Goal: Information Seeking & Learning: Find specific fact

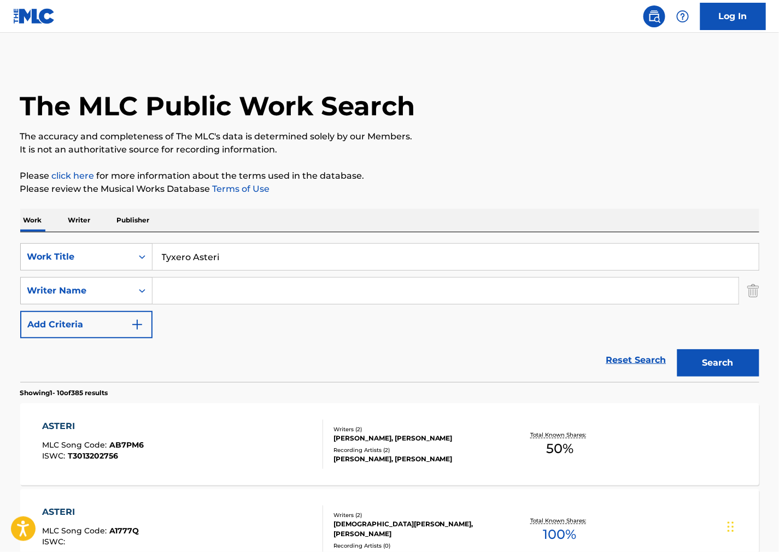
drag, startPoint x: 66, startPoint y: 254, endPoint x: -5, endPoint y: 258, distance: 70.6
click at [0, 258] on html "Accessibility Screen-Reader Guide, Feedback, and Issue Reporting | New window L…" at bounding box center [389, 276] width 779 height 552
paste input "[GEOGRAPHIC_DATA]"
type input "[GEOGRAPHIC_DATA]"
click at [516, 154] on p "It is not an authoritative source for recording information." at bounding box center [389, 149] width 739 height 13
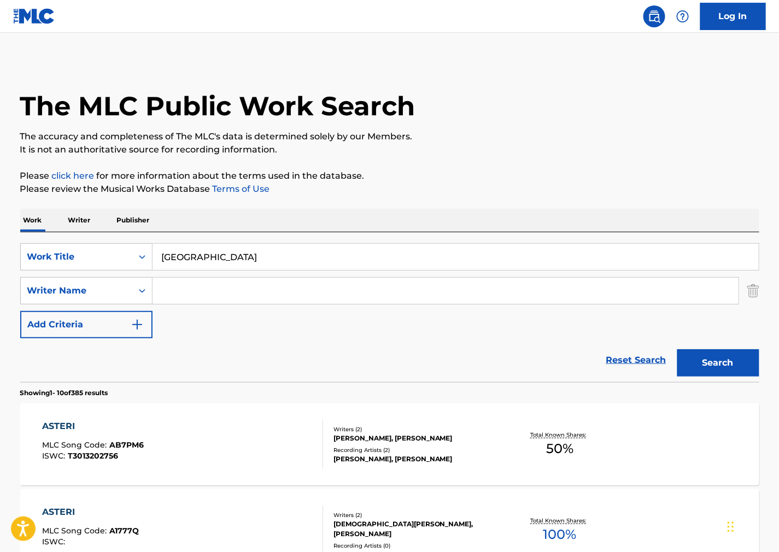
click at [327, 301] on input "Search Form" at bounding box center [446, 291] width 586 height 26
paste input "[PERSON_NAME]"
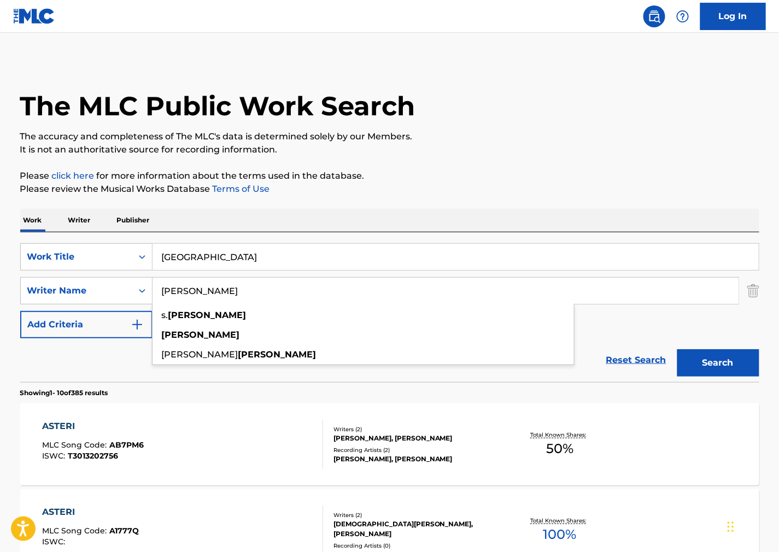
type input "[PERSON_NAME]"
click at [691, 358] on button "Search" at bounding box center [719, 362] width 82 height 27
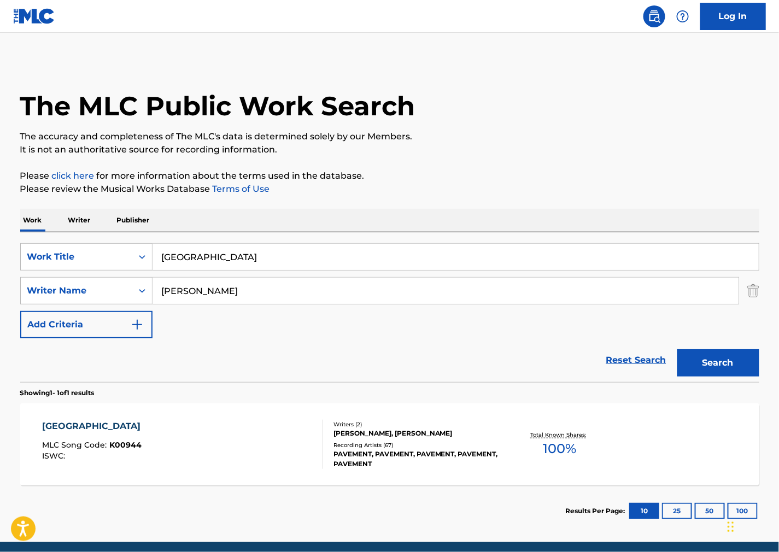
click at [198, 438] on div "KENNEL DISTRICT MLC Song Code : K00944 ISWC :" at bounding box center [182, 444] width 281 height 49
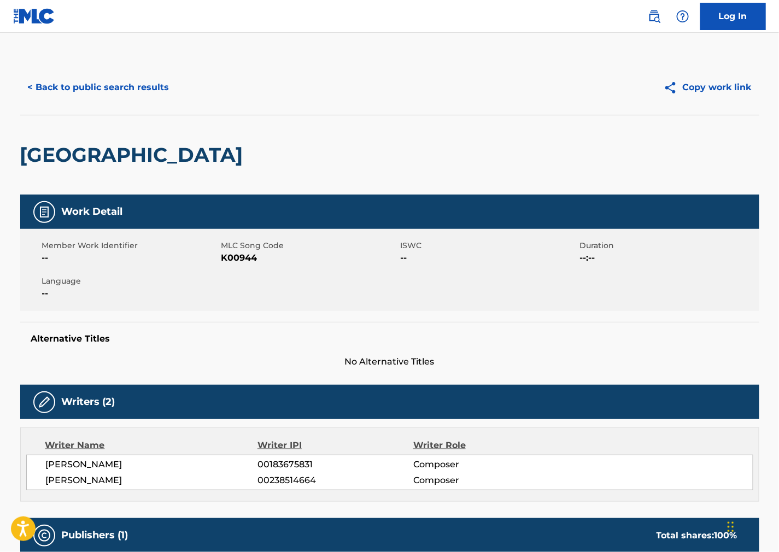
click at [227, 252] on span "K00944" at bounding box center [309, 258] width 177 height 13
copy span "K00944"
drag, startPoint x: 511, startPoint y: 310, endPoint x: 473, endPoint y: 319, distance: 39.5
click at [511, 310] on div "Member Work Identifier -- MLC Song Code K00944 ISWC -- Duration --:-- Language …" at bounding box center [389, 270] width 739 height 82
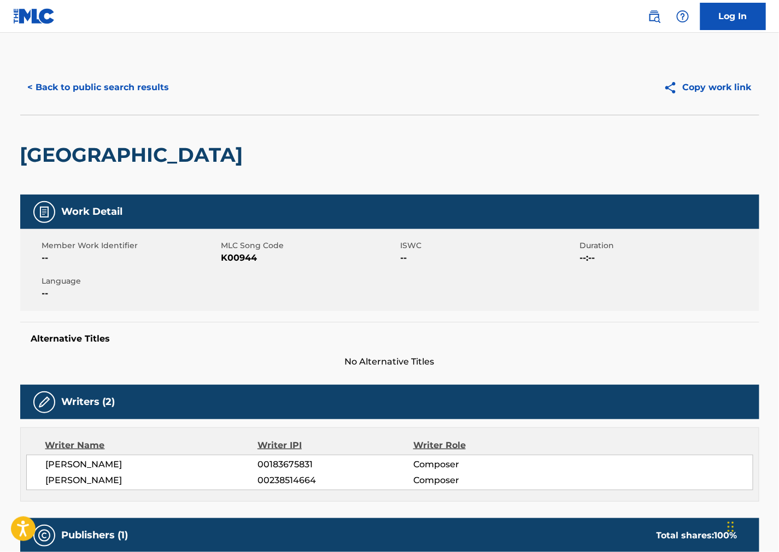
scroll to position [61, 0]
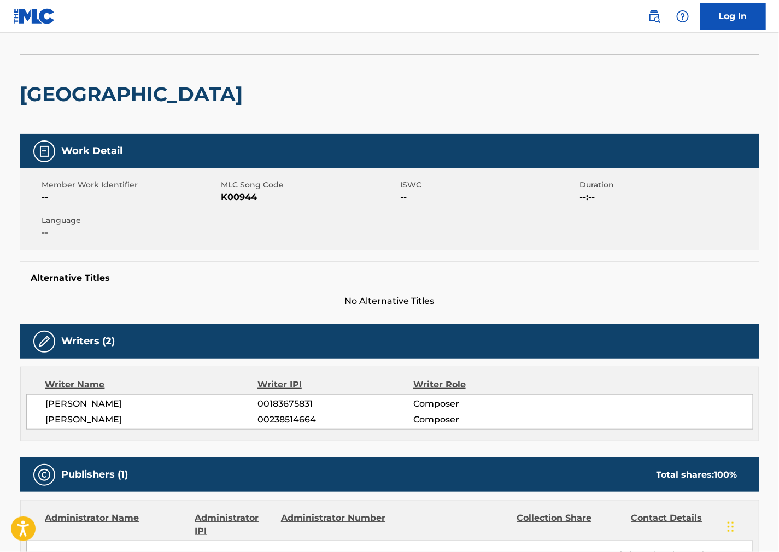
click at [433, 212] on div "Member Work Identifier -- MLC Song Code K00944 ISWC -- Duration --:-- Language …" at bounding box center [389, 209] width 739 height 82
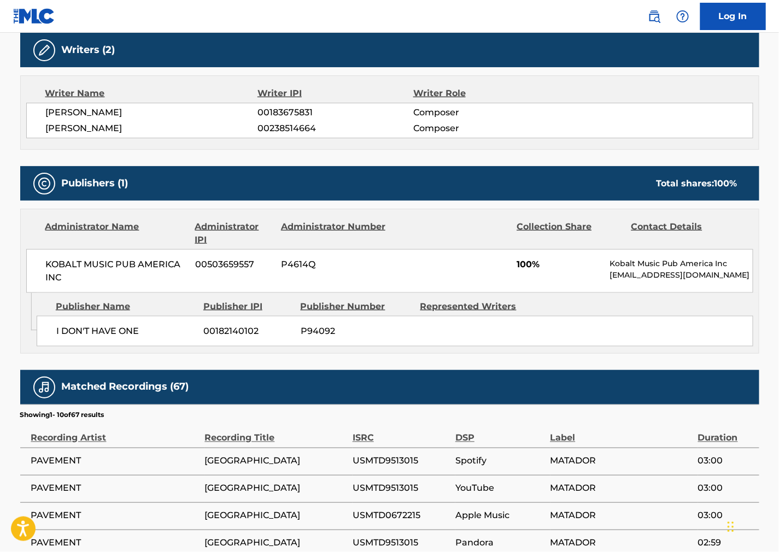
scroll to position [364, 0]
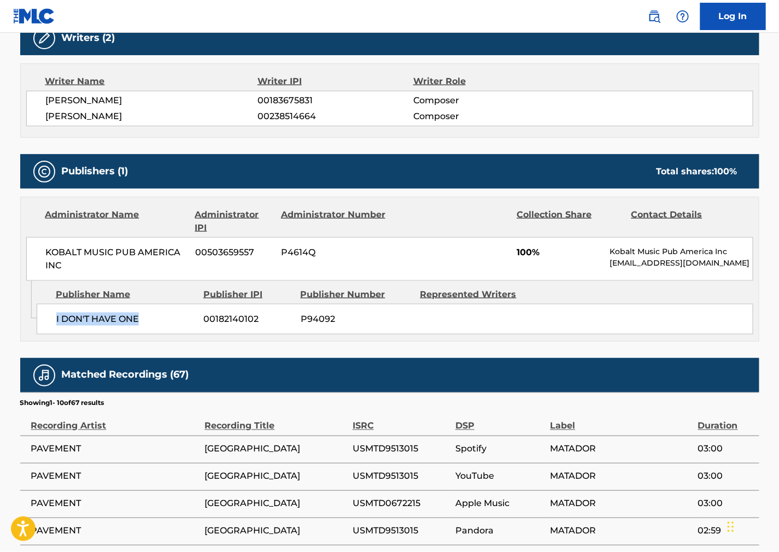
drag, startPoint x: 62, startPoint y: 317, endPoint x: 50, endPoint y: 318, distance: 11.5
click at [50, 318] on div "I DON'T HAVE ONE 00182140102 P94092" at bounding box center [395, 319] width 717 height 31
copy span "I DON'T HAVE ONE"
click at [553, 329] on div "I DON'T HAVE ONE 00182140102 P94092" at bounding box center [395, 319] width 717 height 31
click at [24, 247] on div "Administrator Name Administrator IPI Administrator Number Collection Share Cont…" at bounding box center [390, 239] width 738 height 84
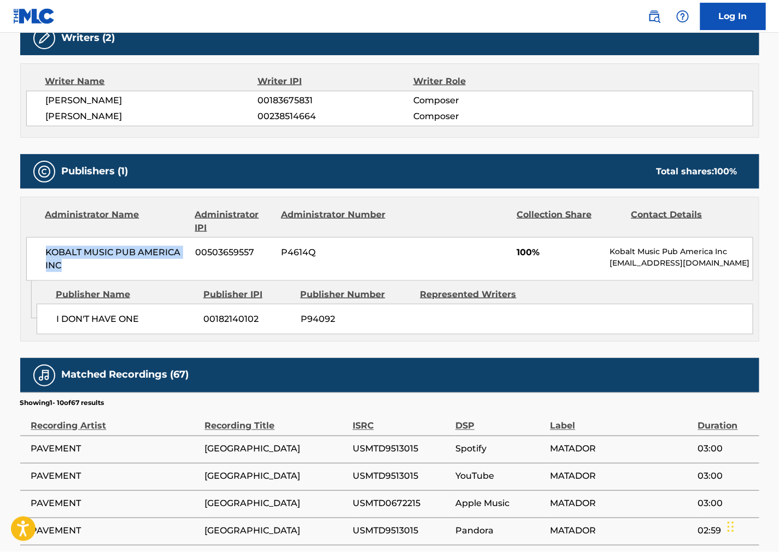
copy span "KOBALT MUSIC PUB AMERICA INC"
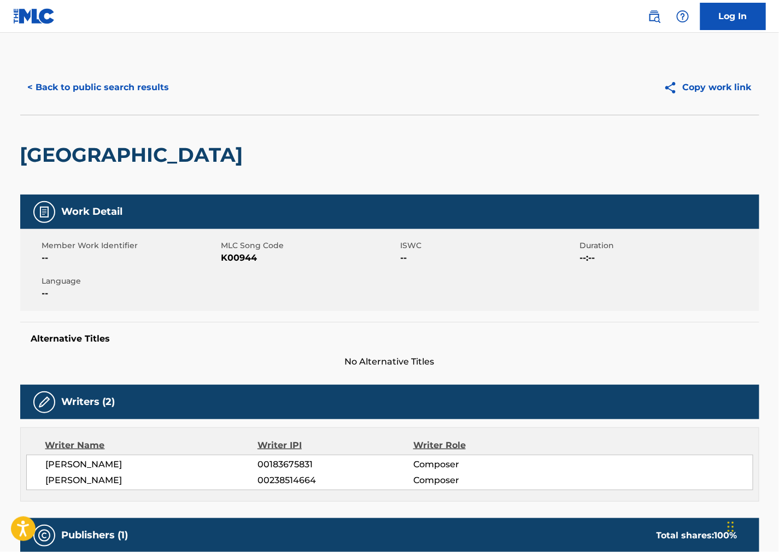
click at [109, 84] on button "< Back to public search results" at bounding box center [98, 87] width 157 height 27
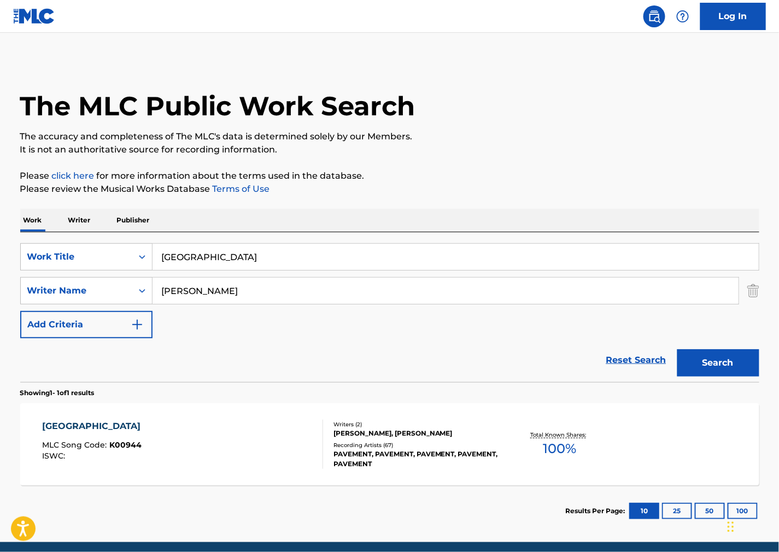
drag, startPoint x: 91, startPoint y: 258, endPoint x: -75, endPoint y: 263, distance: 166.3
click at [0, 263] on html "Accessibility Screen-Reader Guide, Feedback, and Issue Reporting | New window L…" at bounding box center [389, 276] width 779 height 552
paste input "Party Till I Die"
type input "Party Till I Die"
click at [514, 148] on p "It is not an authoritative source for recording information." at bounding box center [389, 149] width 739 height 13
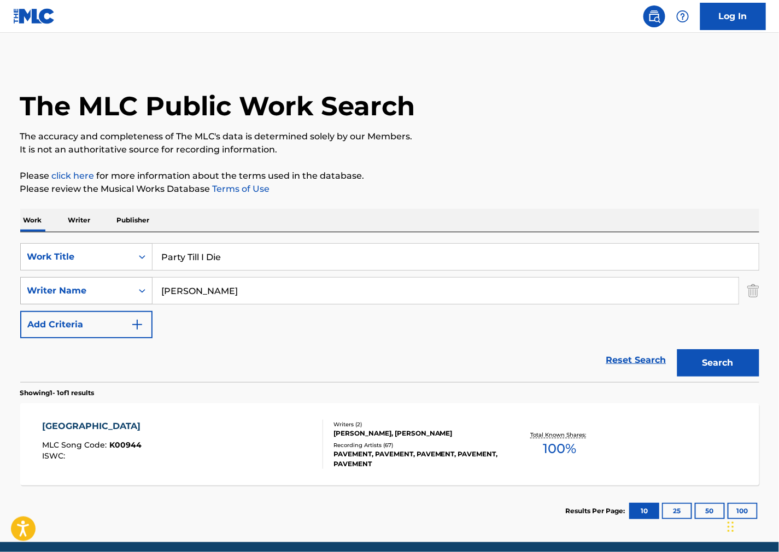
drag, startPoint x: 248, startPoint y: 290, endPoint x: 59, endPoint y: 297, distance: 188.8
click at [5, 297] on main "The MLC Public Work Search The accuracy and completeness of The MLC's data is d…" at bounding box center [389, 288] width 779 height 510
paste input "[PERSON_NAME]"
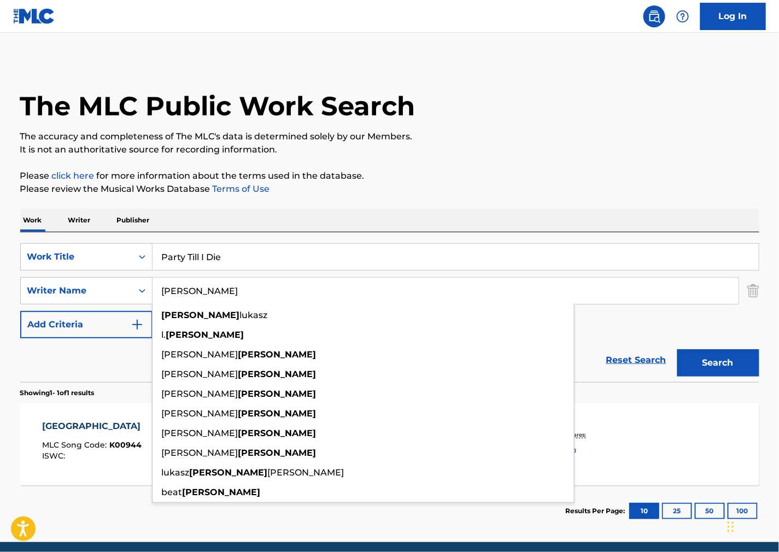
type input "[PERSON_NAME]"
click at [704, 351] on button "Search" at bounding box center [719, 362] width 82 height 27
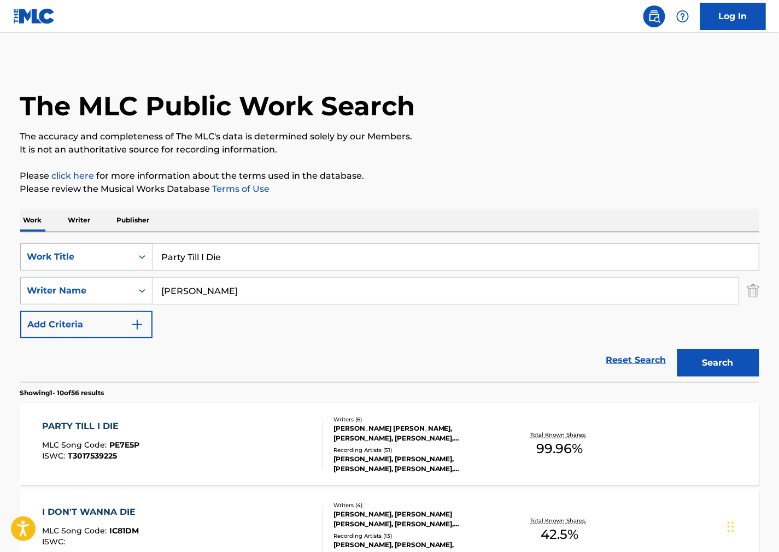
click at [245, 421] on div "PARTY TILL I DIE MLC Song Code : PE7E5P ISWC : T3017539225" at bounding box center [182, 444] width 281 height 49
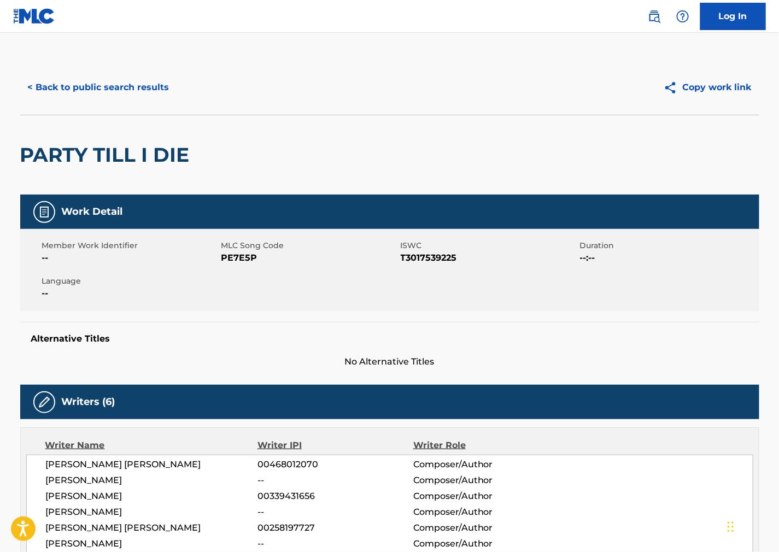
click at [249, 249] on span "MLC Song Code" at bounding box center [309, 245] width 177 height 11
click at [244, 255] on span "PE7E5P" at bounding box center [309, 258] width 177 height 13
copy span "PE7E5P"
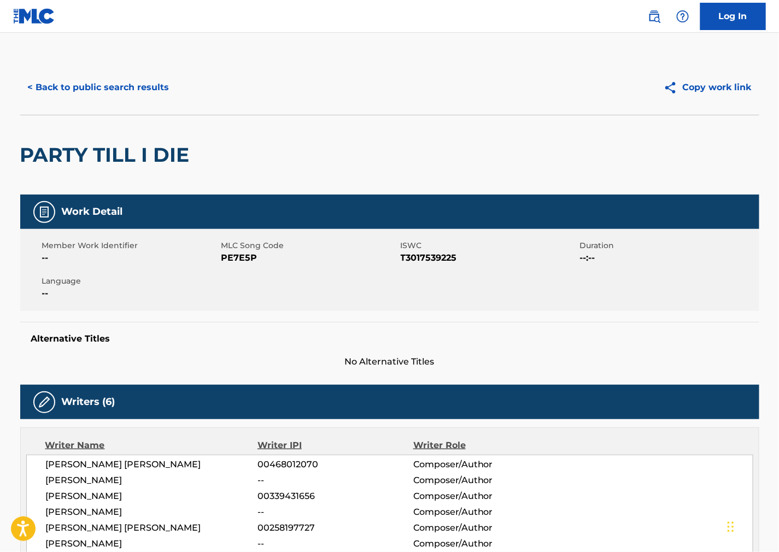
click at [438, 259] on span "T3017539225" at bounding box center [489, 258] width 177 height 13
copy span "T3017539225"
click at [492, 323] on div "Alternative Titles No Alternative Titles" at bounding box center [389, 345] width 739 height 46
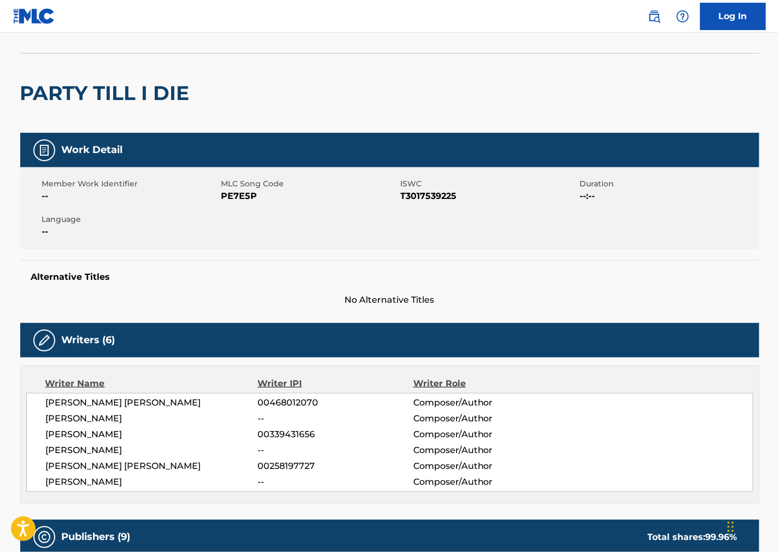
scroll to position [182, 0]
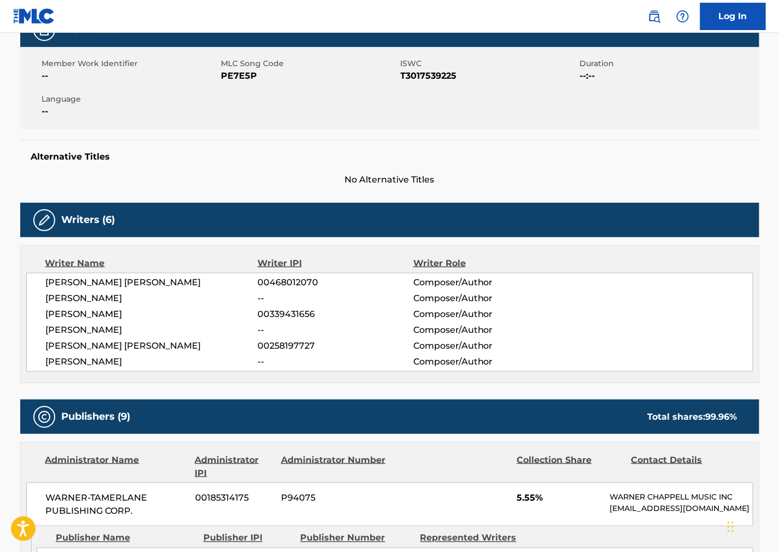
click at [418, 310] on span "Composer/Author" at bounding box center [484, 314] width 142 height 13
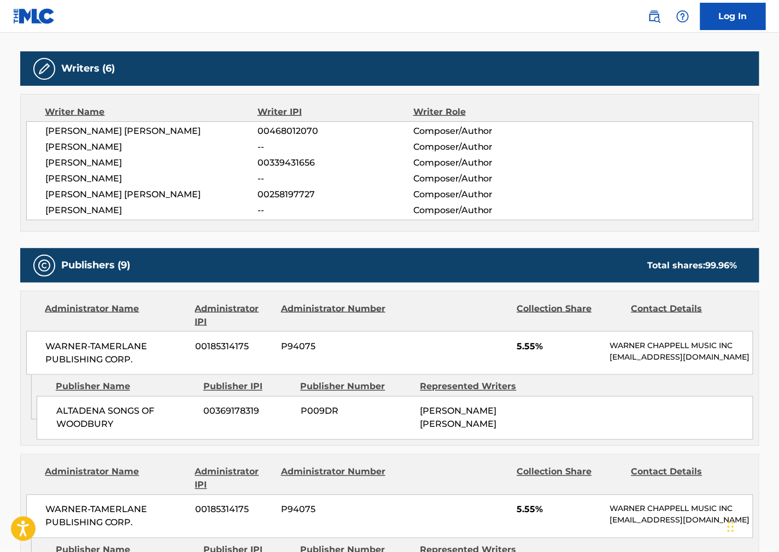
scroll to position [547, 0]
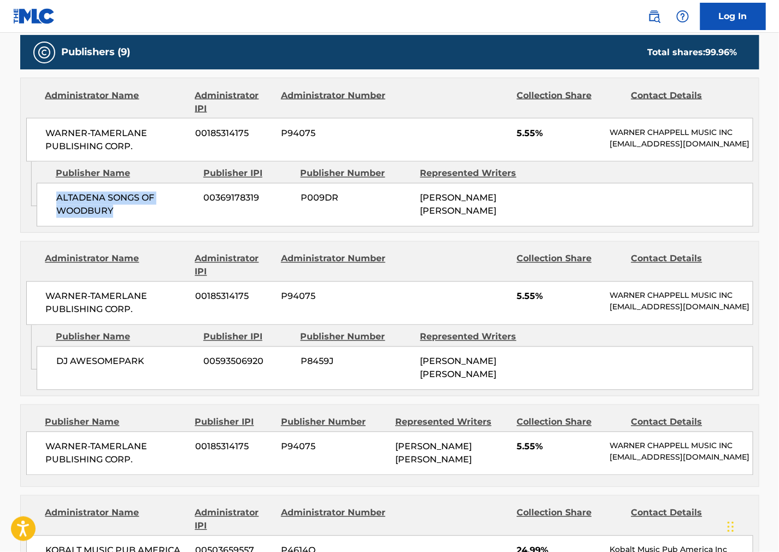
drag, startPoint x: 136, startPoint y: 217, endPoint x: 50, endPoint y: 203, distance: 86.4
click at [50, 203] on div "ALTADENA SONGS OF WOODBURY 00369178319 P009DR [PERSON_NAME] [PERSON_NAME]" at bounding box center [395, 205] width 717 height 44
copy span "ALTADENA SONGS OF WOODBURY"
drag, startPoint x: 599, startPoint y: 298, endPoint x: 184, endPoint y: 222, distance: 421.5
click at [593, 298] on div "WARNER-[PERSON_NAME] PUBLISHING CORP. 00185314175 P94075 5.55% [PERSON_NAME] MU…" at bounding box center [389, 304] width 727 height 44
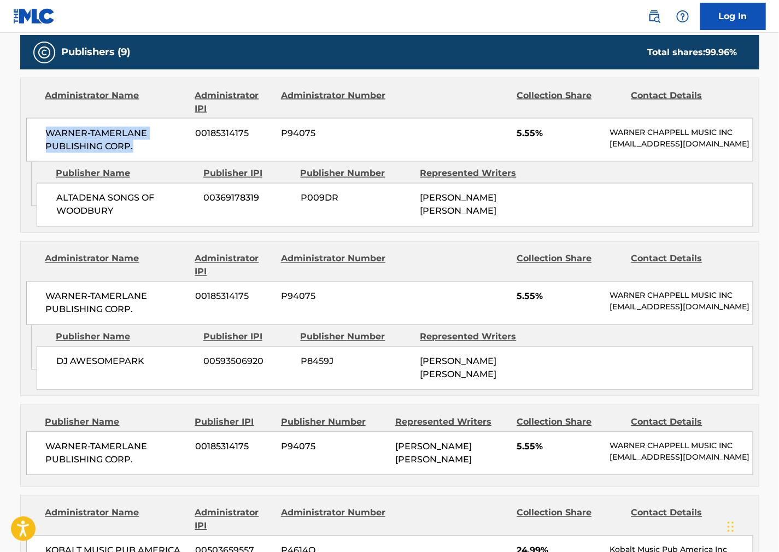
drag, startPoint x: 145, startPoint y: 151, endPoint x: 4, endPoint y: 121, distance: 144.8
copy span "WARNER-TAMERLANE PUBLISHING CORP."
drag, startPoint x: 488, startPoint y: 318, endPoint x: 463, endPoint y: 327, distance: 27.0
click at [488, 319] on div "WARNER-[PERSON_NAME] PUBLISHING CORP. 00185314175 P94075 5.55% [PERSON_NAME] MU…" at bounding box center [389, 304] width 727 height 44
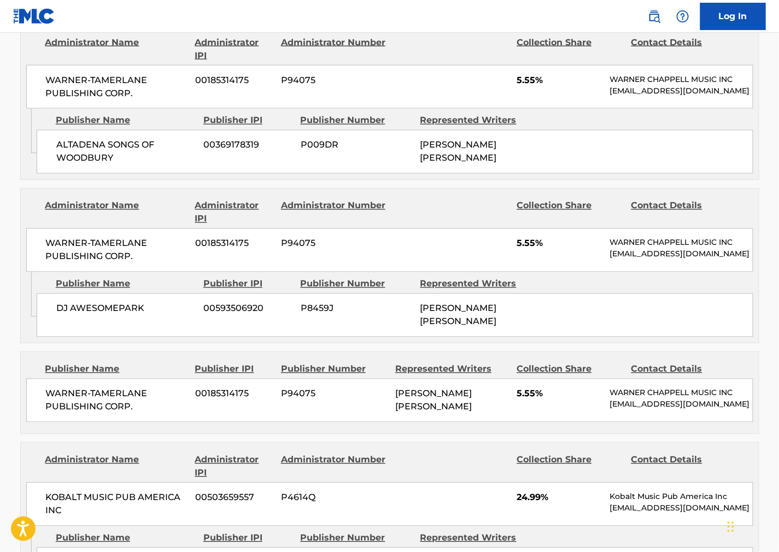
scroll to position [668, 0]
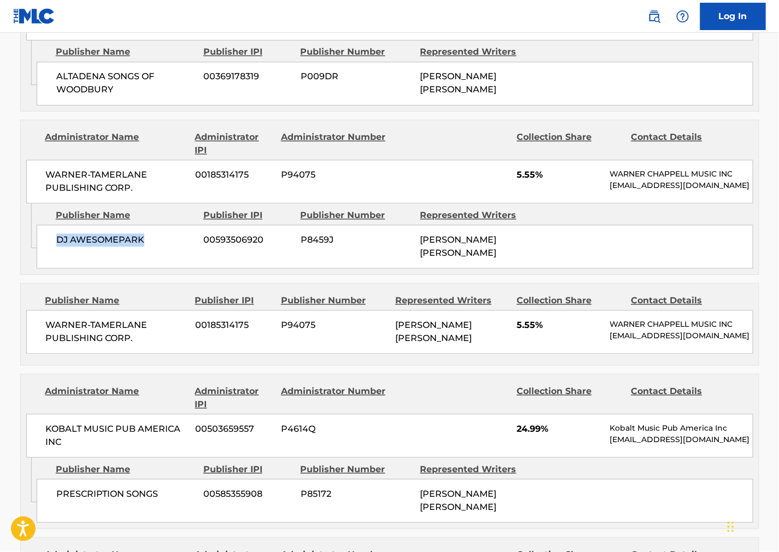
drag, startPoint x: 156, startPoint y: 253, endPoint x: 51, endPoint y: 257, distance: 104.5
click at [51, 257] on div "DJ AWESOMEPARK 00593506920 P8459J [PERSON_NAME] [PERSON_NAME]" at bounding box center [395, 247] width 717 height 44
copy span "DJ AWESOMEPARK"
click at [508, 354] on div "WARNER-[PERSON_NAME] PUBLISHING CORP. 00185314175 P94075 [PERSON_NAME] [PERSON_…" at bounding box center [389, 333] width 727 height 44
drag, startPoint x: 139, startPoint y: 197, endPoint x: 34, endPoint y: 182, distance: 106.7
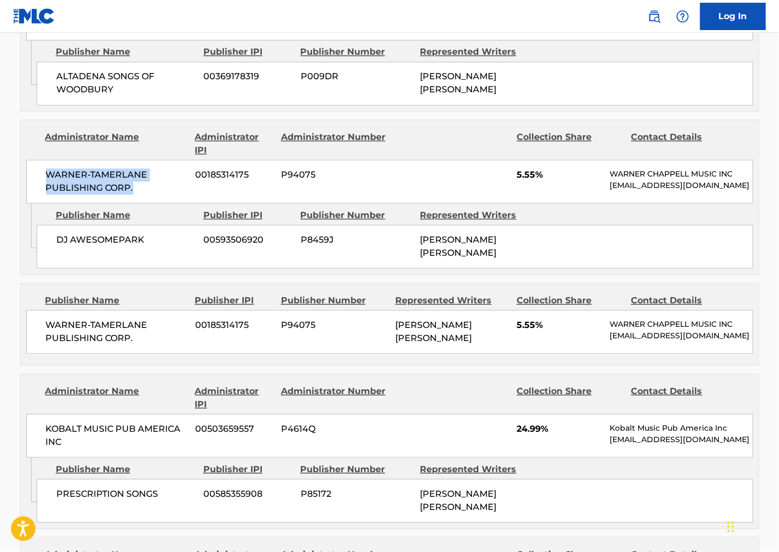
click at [34, 182] on div "WARNER-[PERSON_NAME] PUBLISHING CORP. 00185314175 P94075 5.55% [PERSON_NAME] MU…" at bounding box center [389, 182] width 727 height 44
copy span "WARNER-TAMERLANE PUBLISHING CORP."
click at [531, 264] on div "DJ AWESOMEPARK 00593506920 P8459J [PERSON_NAME] [PERSON_NAME]" at bounding box center [395, 247] width 717 height 44
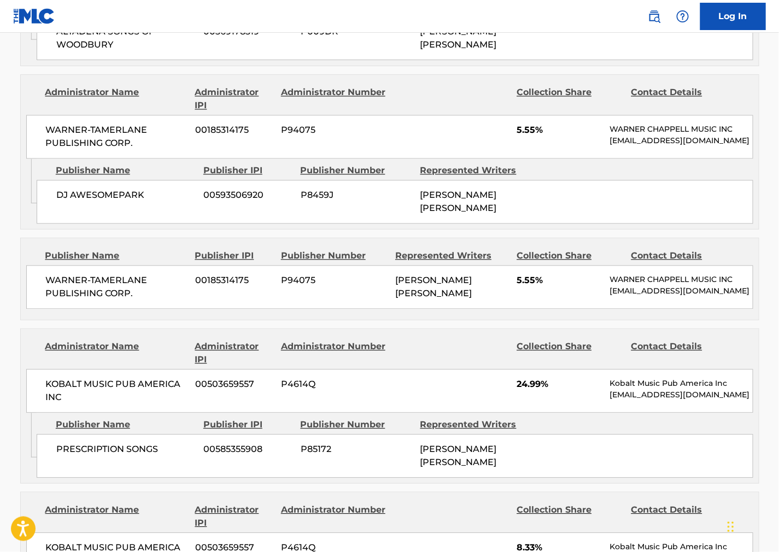
scroll to position [790, 0]
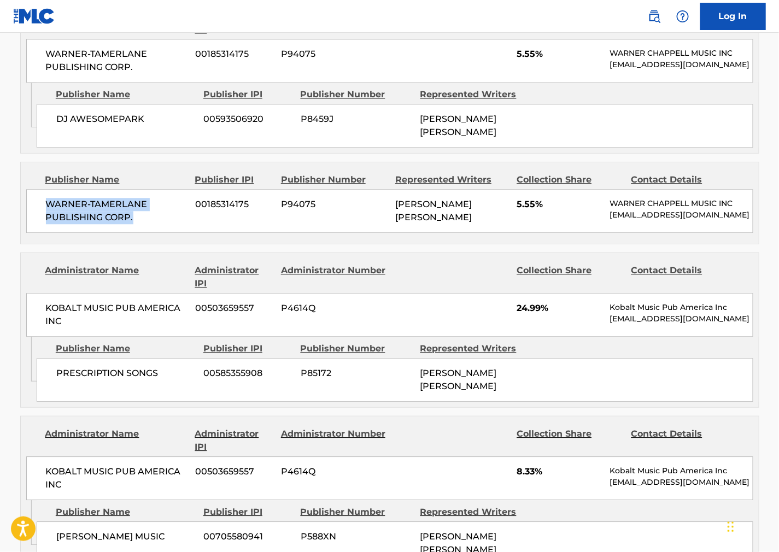
drag, startPoint x: 156, startPoint y: 230, endPoint x: 35, endPoint y: 209, distance: 122.7
click at [35, 209] on div "WARNER-[PERSON_NAME] PUBLISHING CORP. 00185314175 P94075 [PERSON_NAME] [PERSON_…" at bounding box center [389, 211] width 727 height 44
copy span "WARNER-TAMERLANE PUBLISHING CORP."
drag, startPoint x: 575, startPoint y: 281, endPoint x: 352, endPoint y: 306, distance: 225.1
click at [575, 281] on div "Collection Share" at bounding box center [570, 277] width 106 height 26
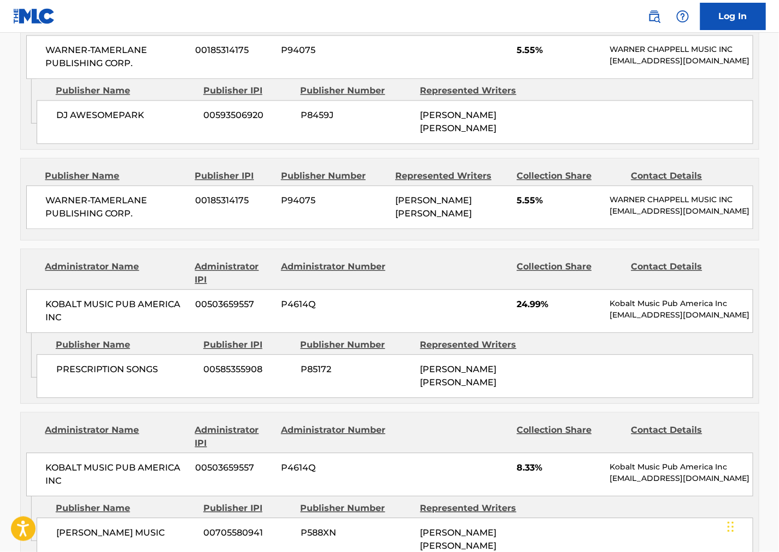
scroll to position [911, 0]
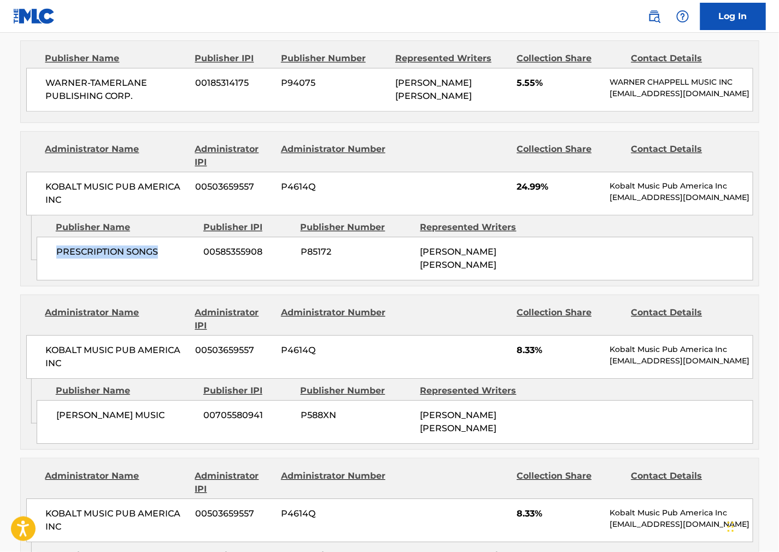
drag, startPoint x: 170, startPoint y: 271, endPoint x: 56, endPoint y: 272, distance: 113.8
click at [56, 272] on div "PRESCRIPTION SONGS 00585355908 P85172 [PERSON_NAME] [PERSON_NAME]" at bounding box center [395, 259] width 717 height 44
click at [551, 357] on span "8.33%" at bounding box center [559, 350] width 85 height 13
drag, startPoint x: 75, startPoint y: 216, endPoint x: 45, endPoint y: 206, distance: 31.3
click at [46, 206] on span "KOBALT MUSIC PUB AMERICA INC" at bounding box center [117, 193] width 142 height 26
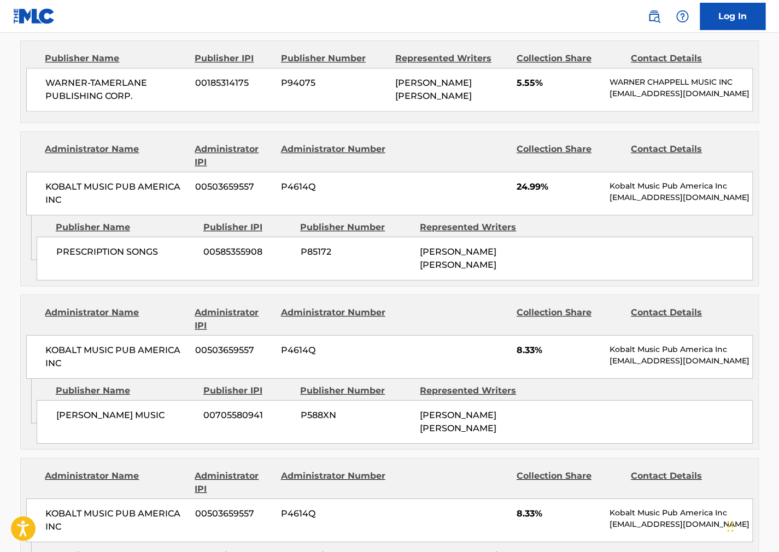
drag, startPoint x: 487, startPoint y: 327, endPoint x: 397, endPoint y: 349, distance: 92.9
click at [487, 327] on div at bounding box center [451, 319] width 113 height 26
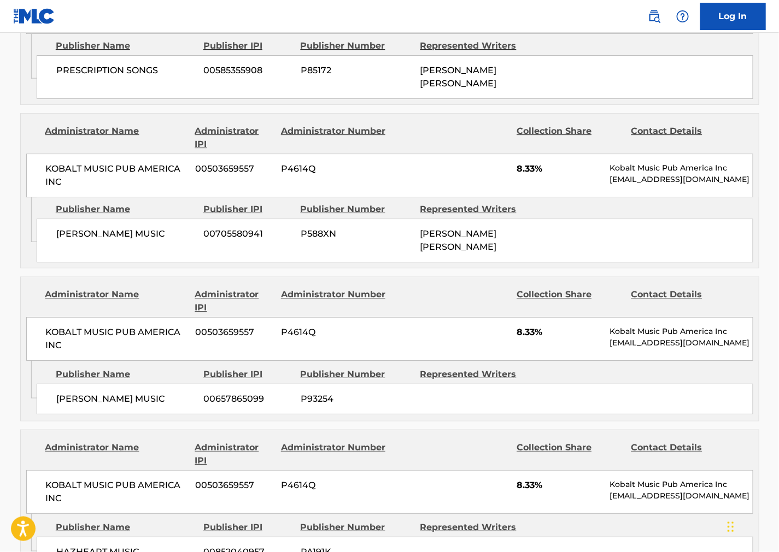
scroll to position [1094, 0]
click at [163, 240] on span "[PERSON_NAME] MUSIC" at bounding box center [125, 232] width 139 height 13
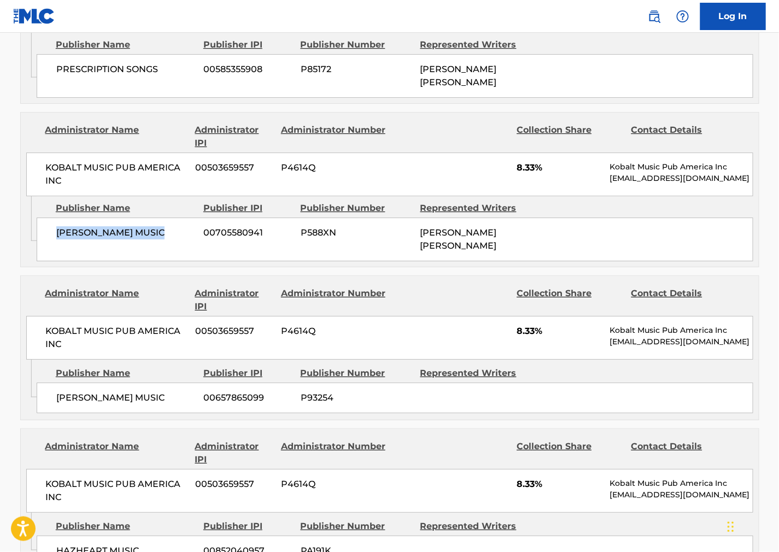
drag, startPoint x: 170, startPoint y: 243, endPoint x: 39, endPoint y: 245, distance: 130.2
click at [39, 245] on div "[PERSON_NAME] MUSIC 00705580941 P588XN [PERSON_NAME] [PERSON_NAME]" at bounding box center [395, 240] width 717 height 44
click at [430, 313] on div at bounding box center [451, 300] width 113 height 26
drag, startPoint x: 73, startPoint y: 199, endPoint x: 46, endPoint y: 190, distance: 28.4
click at [46, 188] on span "KOBALT MUSIC PUB AMERICA INC" at bounding box center [117, 174] width 142 height 26
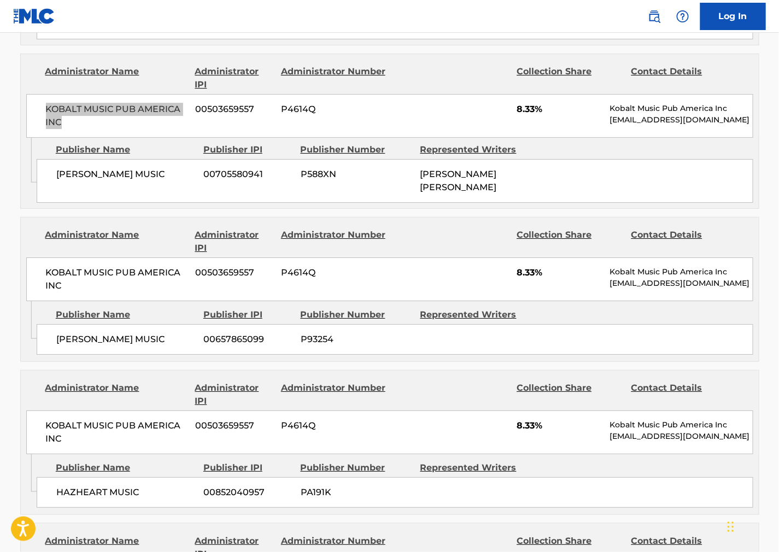
scroll to position [1337, 0]
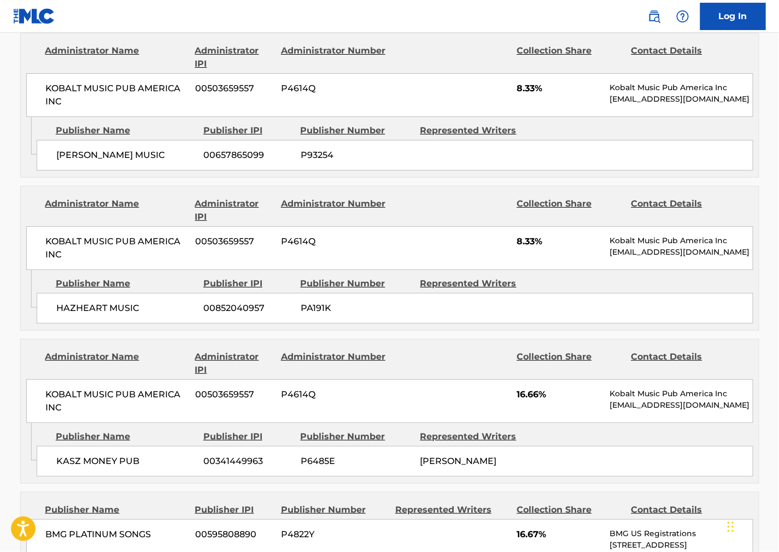
drag, startPoint x: 452, startPoint y: 294, endPoint x: 342, endPoint y: 290, distance: 110.5
click at [453, 290] on div "Represented Writers" at bounding box center [477, 283] width 112 height 13
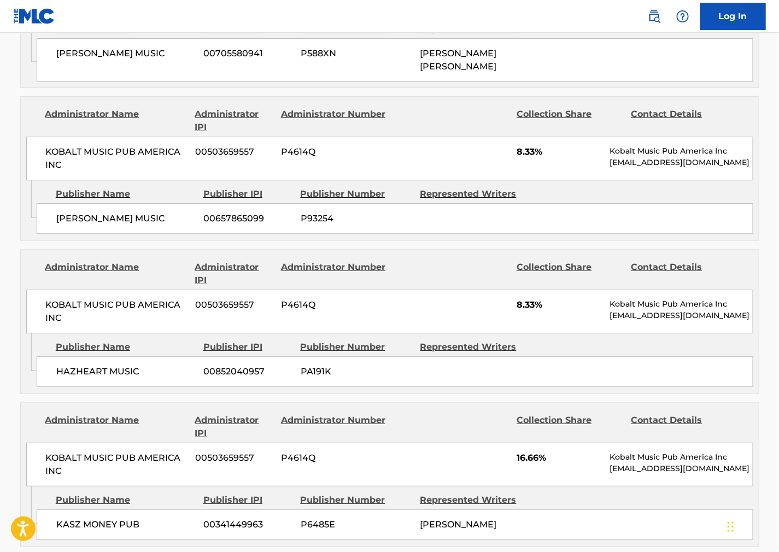
scroll to position [1215, 0]
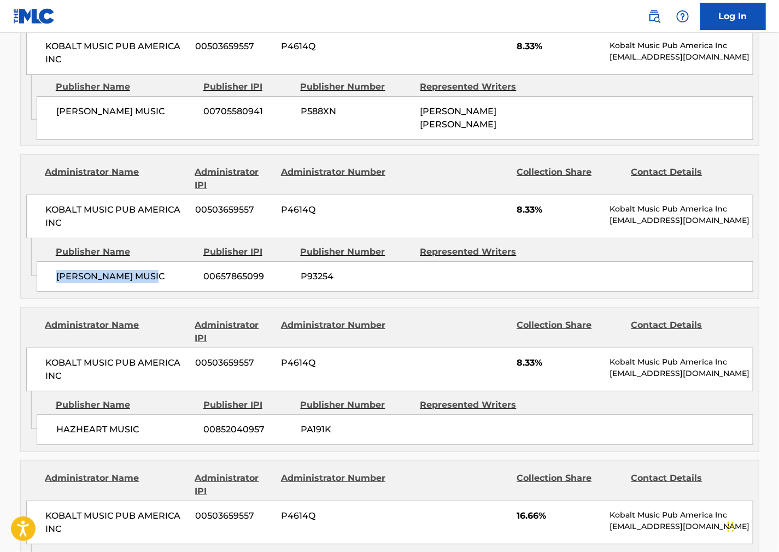
drag, startPoint x: 173, startPoint y: 281, endPoint x: 44, endPoint y: 287, distance: 129.2
click at [44, 287] on div "[PERSON_NAME] MUSIC 00657865099 P93254" at bounding box center [395, 276] width 717 height 31
drag, startPoint x: 610, startPoint y: 316, endPoint x: 533, endPoint y: 320, distance: 76.7
click at [610, 316] on div "Publishers (9) Total shares: 99.96 % Administrator Name Administrator IPI Admin…" at bounding box center [389, 59] width 739 height 1384
click at [14, 221] on div "< Back to public search results Copy work link PARTY TILL I DIE Work Detail Mem…" at bounding box center [390, 1] width 766 height 2312
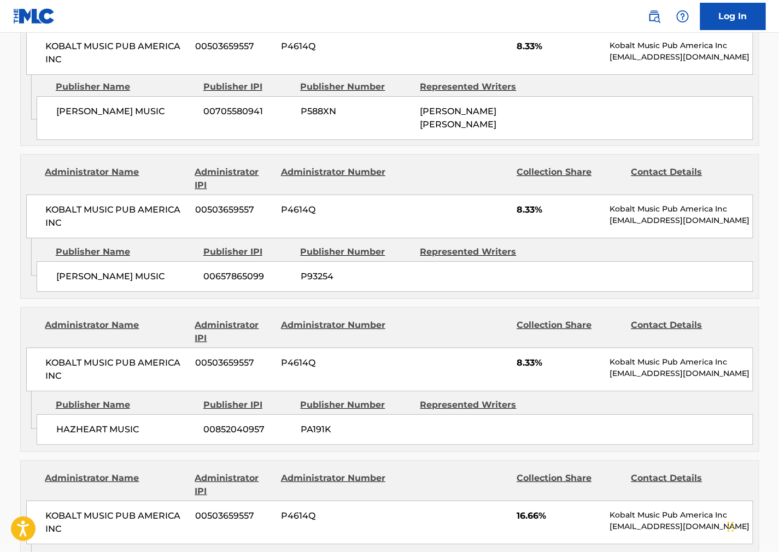
click at [525, 345] on div "Collection Share" at bounding box center [570, 332] width 106 height 26
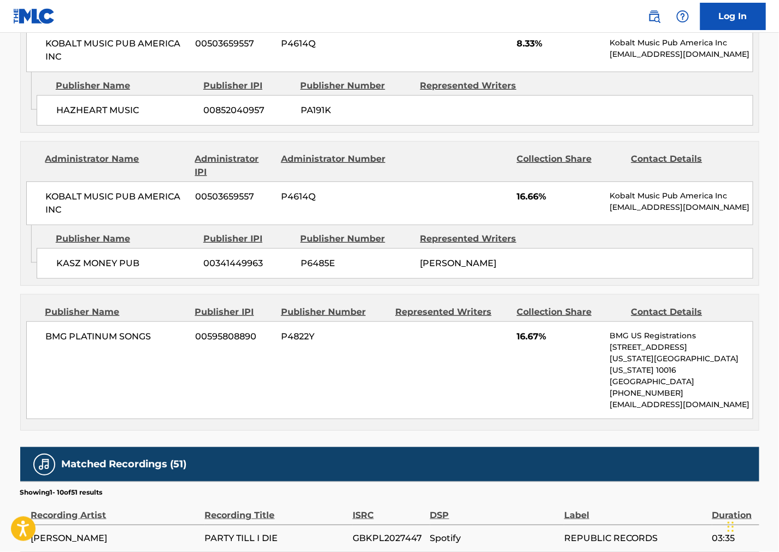
scroll to position [1458, 0]
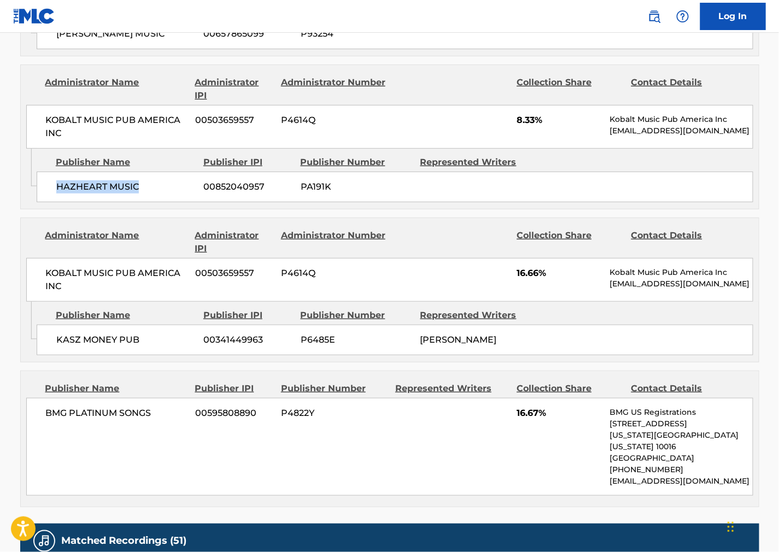
drag, startPoint x: 89, startPoint y: 199, endPoint x: 54, endPoint y: 203, distance: 35.3
click at [54, 202] on div "HAZHEART MUSIC 00852040957 PA191K" at bounding box center [395, 187] width 717 height 31
drag, startPoint x: 407, startPoint y: 342, endPoint x: 305, endPoint y: 292, distance: 114.2
click at [407, 342] on div "KASZ MONEY PUB 00341449963 P6485E [PERSON_NAME]" at bounding box center [395, 340] width 717 height 31
drag, startPoint x: 121, startPoint y: 150, endPoint x: 33, endPoint y: 133, distance: 89.1
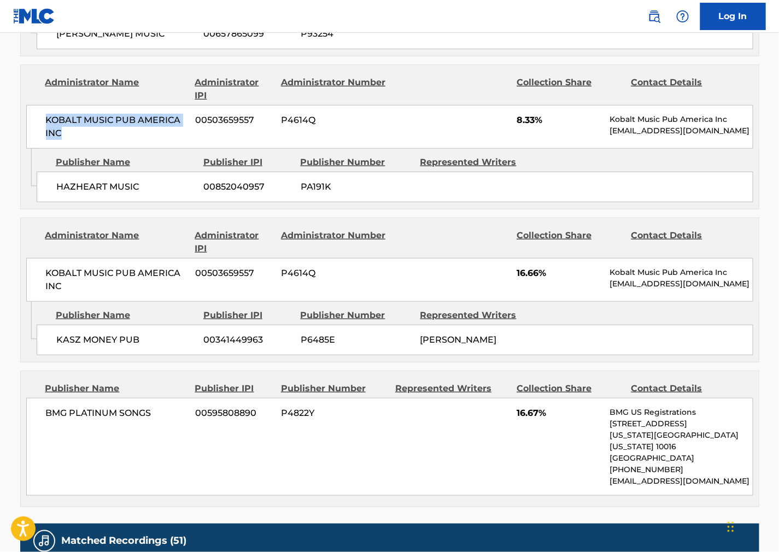
click at [33, 133] on div "KOBALT MUSIC PUB AMERICA INC 00503659557 P4614Q 8.33% Kobalt Music Pub America …" at bounding box center [389, 127] width 727 height 44
click at [533, 238] on div "Administrator Name Administrator IPI Administrator Number Collection Share Cont…" at bounding box center [390, 260] width 738 height 84
drag, startPoint x: 140, startPoint y: 356, endPoint x: 41, endPoint y: 342, distance: 99.9
click at [41, 342] on div "KASZ MONEY PUB 00341449963 P6485E [PERSON_NAME]" at bounding box center [395, 340] width 717 height 31
drag, startPoint x: 544, startPoint y: 263, endPoint x: 234, endPoint y: 274, distance: 310.8
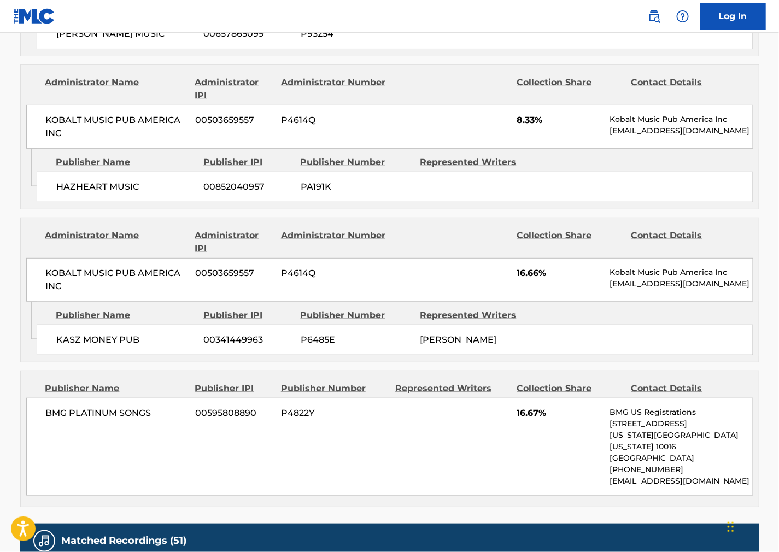
click at [544, 255] on div "Collection Share" at bounding box center [570, 242] width 106 height 26
click at [30, 282] on div "KOBALT MUSIC PUB AMERICA INC 00503659557 P4614Q 16.66% Kobalt Music Pub America…" at bounding box center [389, 280] width 727 height 44
drag, startPoint x: 450, startPoint y: 440, endPoint x: 287, endPoint y: 427, distance: 163.6
click at [450, 440] on div "BMG PLATINUM SONGS 00595808890 P4822Y 16.67% BMG US Registrations [STREET_ADDRE…" at bounding box center [389, 447] width 727 height 98
drag, startPoint x: 160, startPoint y: 433, endPoint x: 33, endPoint y: 440, distance: 126.6
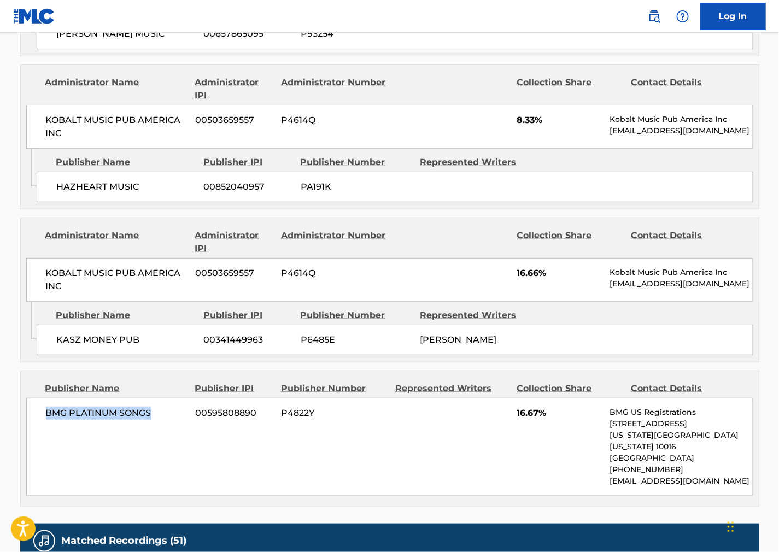
click at [38, 440] on div "BMG PLATINUM SONGS 00595808890 P4822Y 16.67% BMG US Registrations [STREET_ADDRE…" at bounding box center [389, 447] width 727 height 98
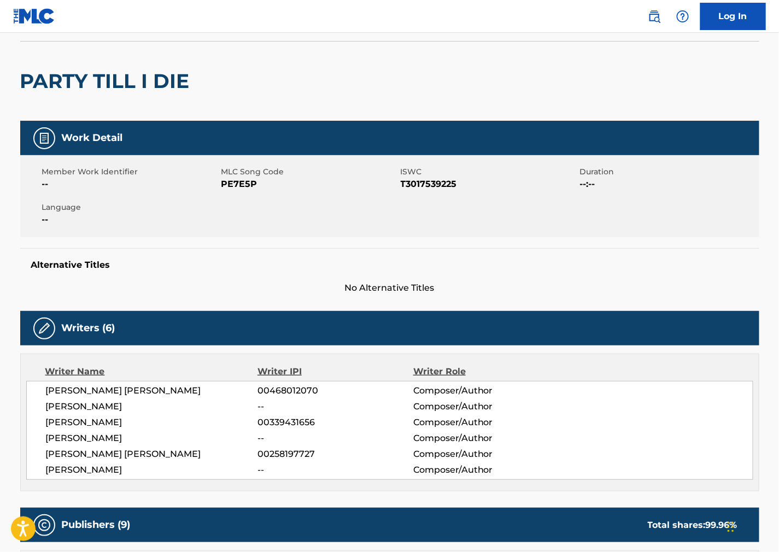
scroll to position [0, 0]
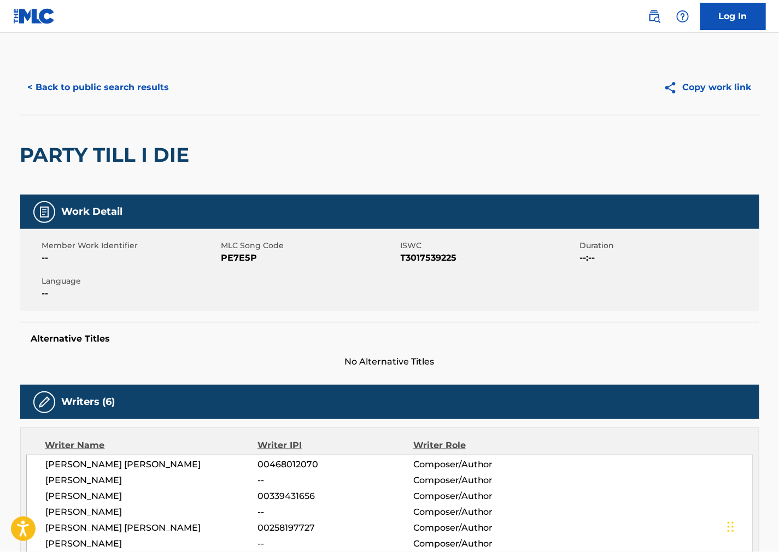
click at [108, 90] on button "< Back to public search results" at bounding box center [98, 87] width 157 height 27
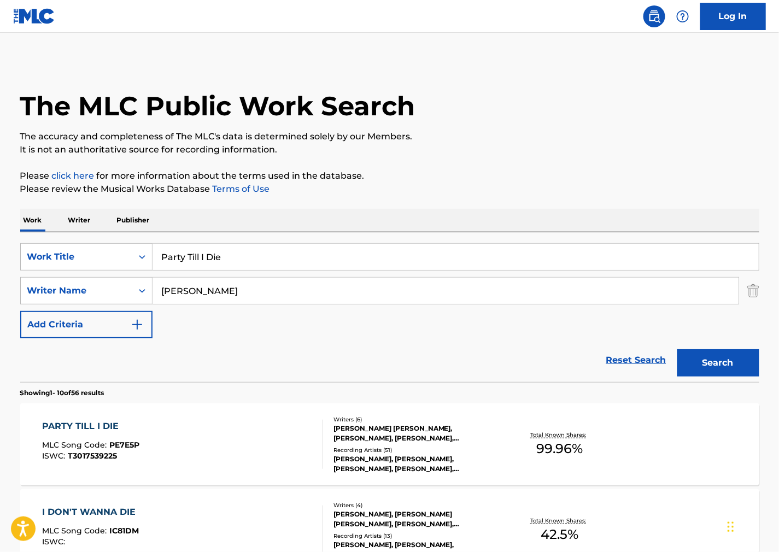
drag, startPoint x: 225, startPoint y: 263, endPoint x: -74, endPoint y: 237, distance: 300.3
click at [0, 237] on html "Accessibility Screen-Reader Guide, Feedback, and Issue Reporting | New window L…" at bounding box center [389, 276] width 779 height 552
paste input "Take My Hand"
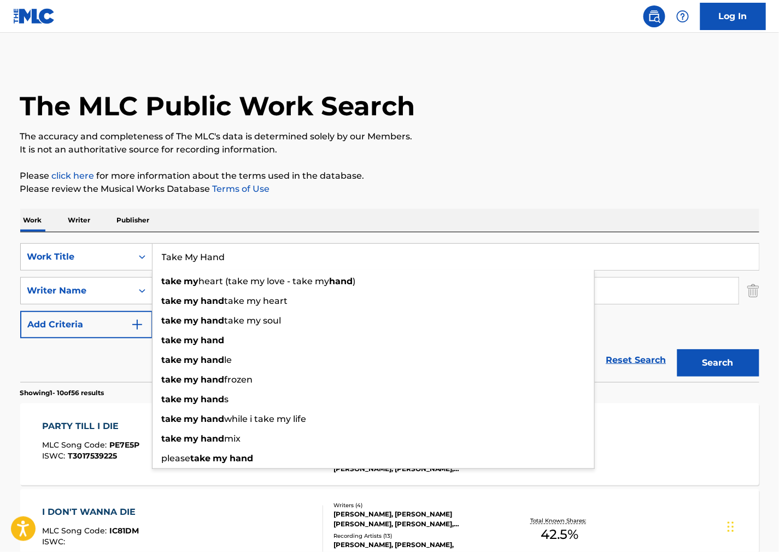
type input "Take My Hand"
drag, startPoint x: 462, startPoint y: 195, endPoint x: 304, endPoint y: 273, distance: 176.3
click at [461, 195] on p "Please review the Musical Works Database Terms of Use" at bounding box center [389, 189] width 739 height 13
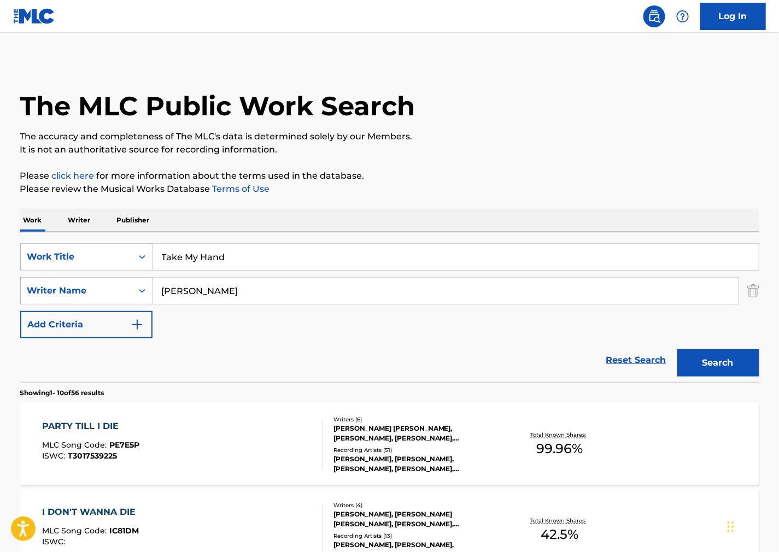
drag, startPoint x: 238, startPoint y: 289, endPoint x: 619, endPoint y: 277, distance: 380.3
paste input "[PERSON_NAME] /"
type input "[PERSON_NAME]"
click at [678, 349] on button "Search" at bounding box center [719, 362] width 82 height 27
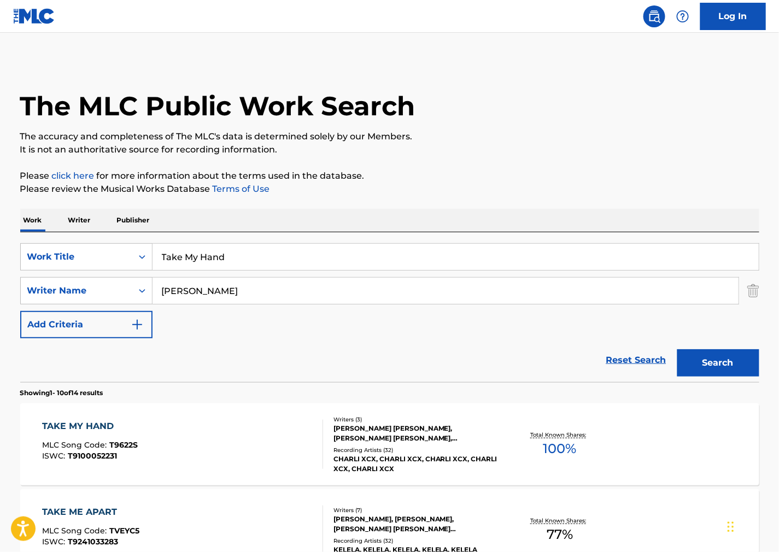
click at [243, 450] on div "TAKE MY HAND MLC Song Code : T9622S ISWC : T9100052231" at bounding box center [182, 444] width 281 height 49
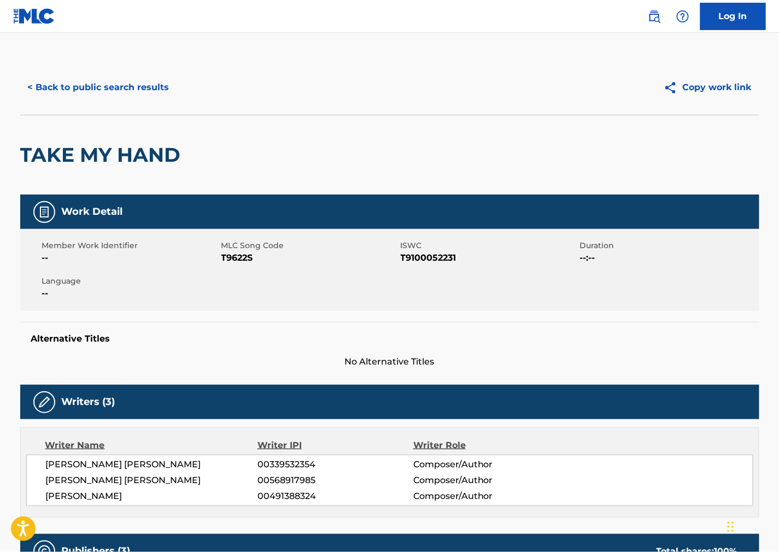
click at [236, 260] on span "T9622S" at bounding box center [309, 258] width 177 height 13
click at [433, 258] on span "T9100052231" at bounding box center [489, 258] width 177 height 13
click at [431, 325] on div "Alternative Titles No Alternative Titles" at bounding box center [389, 345] width 739 height 46
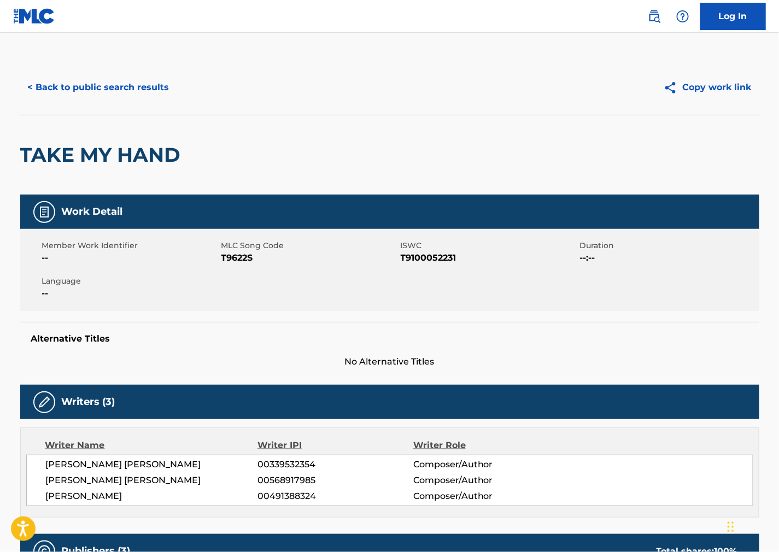
click at [69, 467] on span "[PERSON_NAME] [PERSON_NAME]" at bounding box center [152, 464] width 212 height 13
click at [83, 481] on span "[PERSON_NAME] [PERSON_NAME]" at bounding box center [152, 480] width 212 height 13
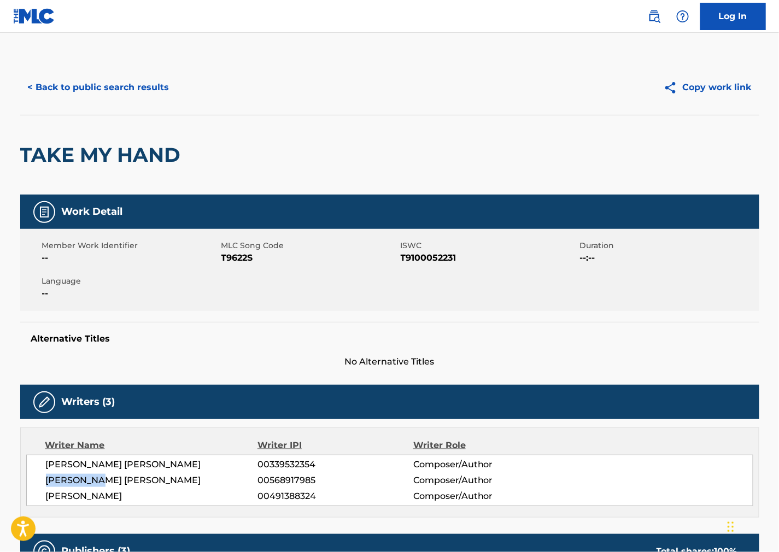
click at [83, 481] on span "[PERSON_NAME] [PERSON_NAME]" at bounding box center [152, 480] width 212 height 13
click at [115, 491] on span "[PERSON_NAME]" at bounding box center [152, 496] width 212 height 13
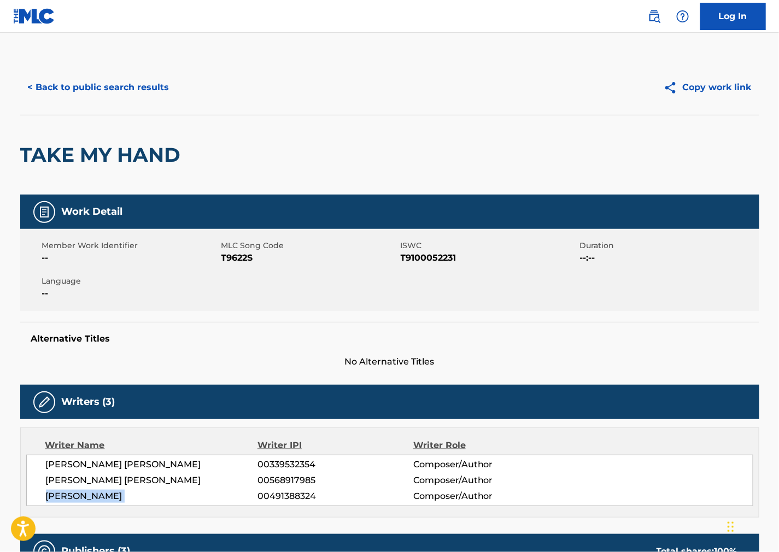
click at [115, 491] on span "[PERSON_NAME]" at bounding box center [152, 496] width 212 height 13
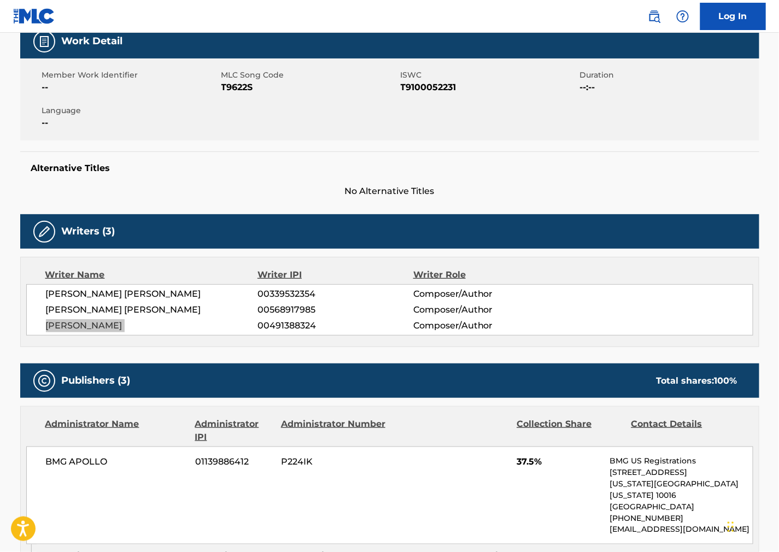
scroll to position [182, 0]
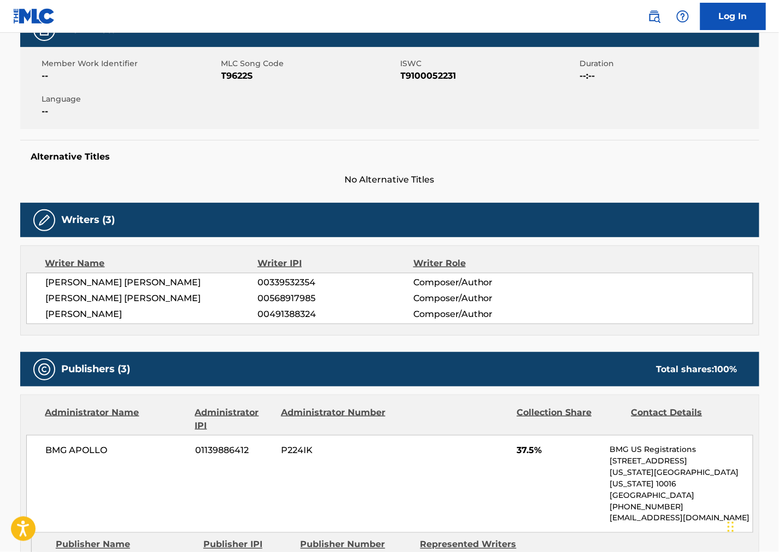
drag, startPoint x: 412, startPoint y: 403, endPoint x: 375, endPoint y: 433, distance: 48.2
click at [412, 403] on div "Administrator Name Administrator IPI Administrator Number Collection Share Cont…" at bounding box center [390, 464] width 738 height 138
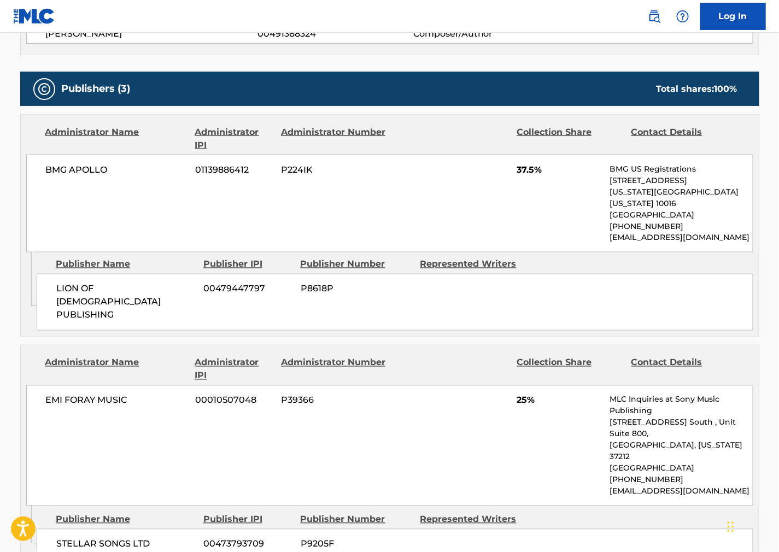
scroll to position [304, 0]
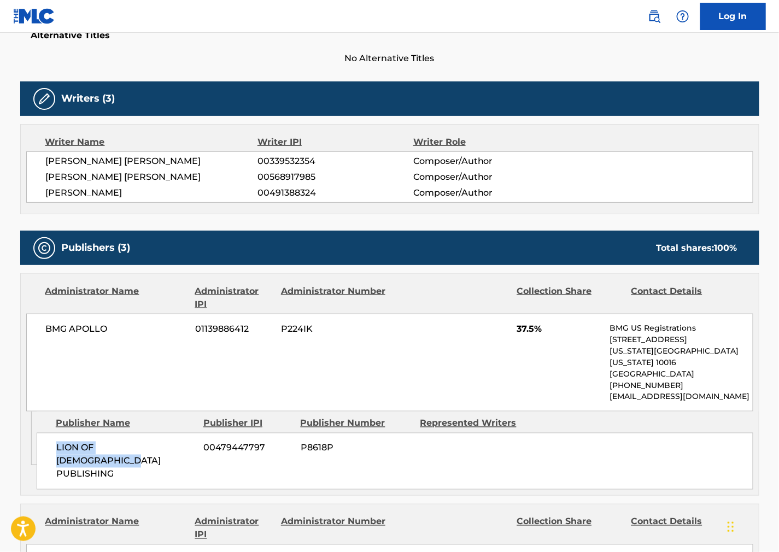
drag, startPoint x: 67, startPoint y: 440, endPoint x: 47, endPoint y: 441, distance: 19.8
click at [47, 441] on div "LION OF GOD PUBLISHING 00479447797 P8618P" at bounding box center [395, 461] width 717 height 57
drag, startPoint x: 505, startPoint y: 342, endPoint x: 107, endPoint y: 312, distance: 399.3
click at [504, 342] on div "BMG APOLLO 01139886412 P224IK 37.5% BMG US Registrations [STREET_ADDRESS][US_ST…" at bounding box center [389, 363] width 727 height 98
drag, startPoint x: 126, startPoint y: 334, endPoint x: 36, endPoint y: 334, distance: 90.2
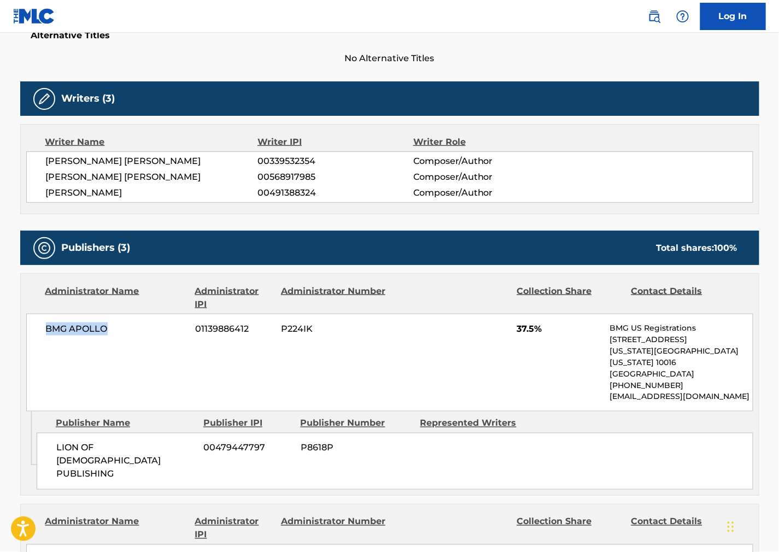
click at [39, 334] on div "BMG APOLLO 01139886412 P224IK 37.5% BMG US Registrations [STREET_ADDRESS][US_ST…" at bounding box center [389, 363] width 727 height 98
click at [483, 354] on div "BMG APOLLO 01139886412 P224IK 37.5% BMG US Registrations [STREET_ADDRESS][US_ST…" at bounding box center [389, 363] width 727 height 98
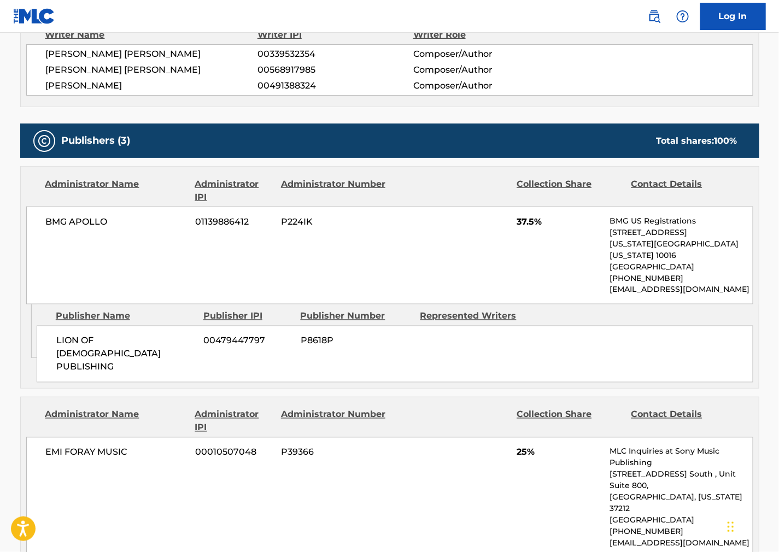
scroll to position [547, 0]
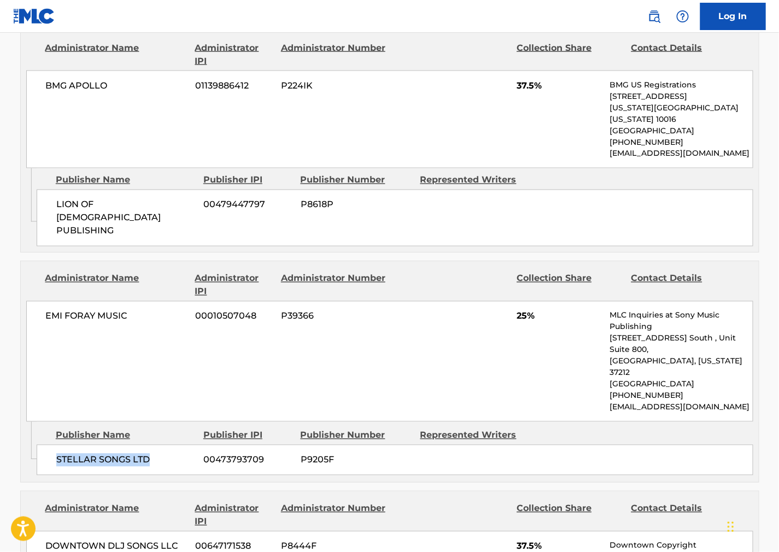
drag, startPoint x: 161, startPoint y: 401, endPoint x: 53, endPoint y: 400, distance: 107.8
click at [53, 445] on div "STELLAR SONGS LTD 00473793709 P9205F" at bounding box center [395, 460] width 717 height 31
click at [438, 336] on div "EMI FORAY MUSIC 00010507048 P39366 25% MLC Inquiries at Sony Music Publishing […" at bounding box center [389, 361] width 727 height 121
drag, startPoint x: 149, startPoint y: 297, endPoint x: 18, endPoint y: 298, distance: 131.3
click at [18, 298] on div "< Back to public search results Copy work link TAKE MY HAND Work Detail Member …" at bounding box center [390, 305] width 766 height 1584
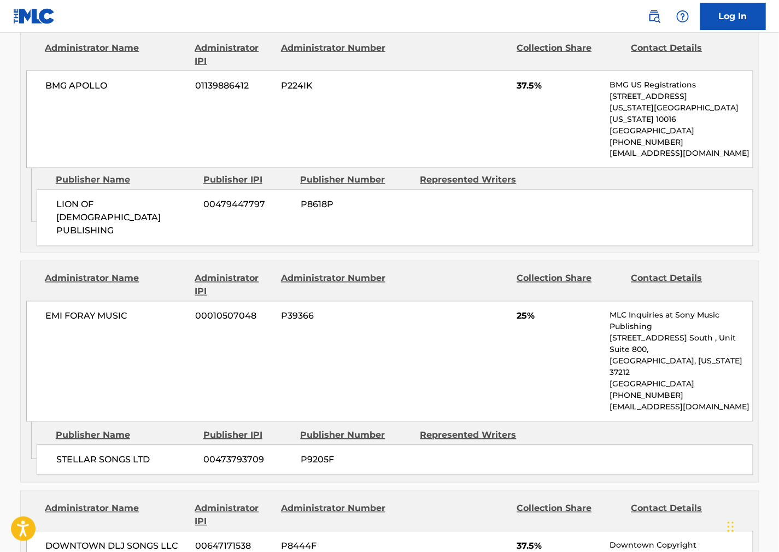
click at [539, 323] on div "EMI FORAY MUSIC 00010507048 P39366 25% MLC Inquiries at Sony Music Publishing […" at bounding box center [389, 361] width 727 height 121
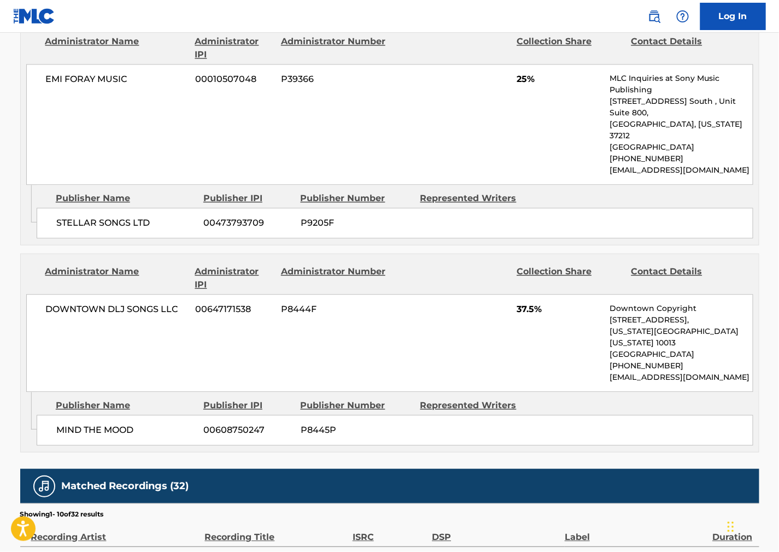
scroll to position [790, 0]
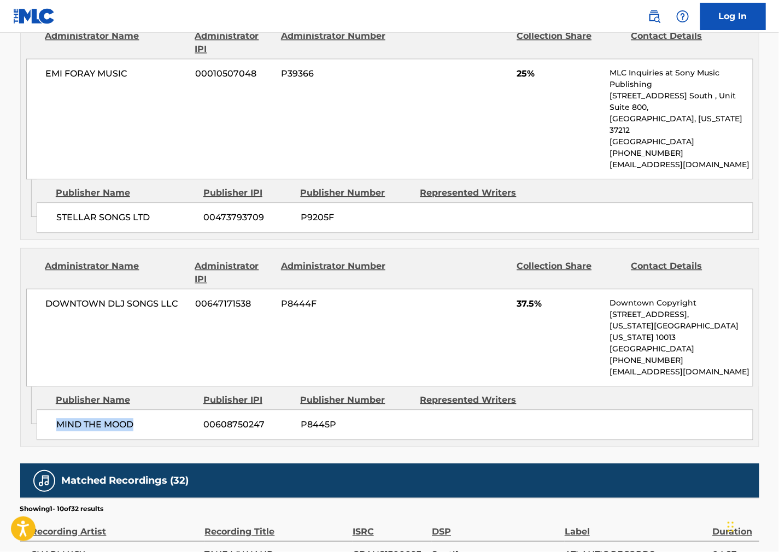
drag, startPoint x: 139, startPoint y: 365, endPoint x: 55, endPoint y: 363, distance: 84.2
click at [55, 410] on div "MIND THE MOOD 00608750247 P8445P" at bounding box center [395, 425] width 717 height 31
drag, startPoint x: 489, startPoint y: 276, endPoint x: 335, endPoint y: 249, distance: 156.5
click at [488, 289] on div "DOWNTOWN DLJ SONGS LLC 00647171538 P8444F 37.5% Downtown Copyright [STREET_ADDR…" at bounding box center [389, 338] width 727 height 98
drag, startPoint x: 182, startPoint y: 244, endPoint x: 15, endPoint y: 240, distance: 167.4
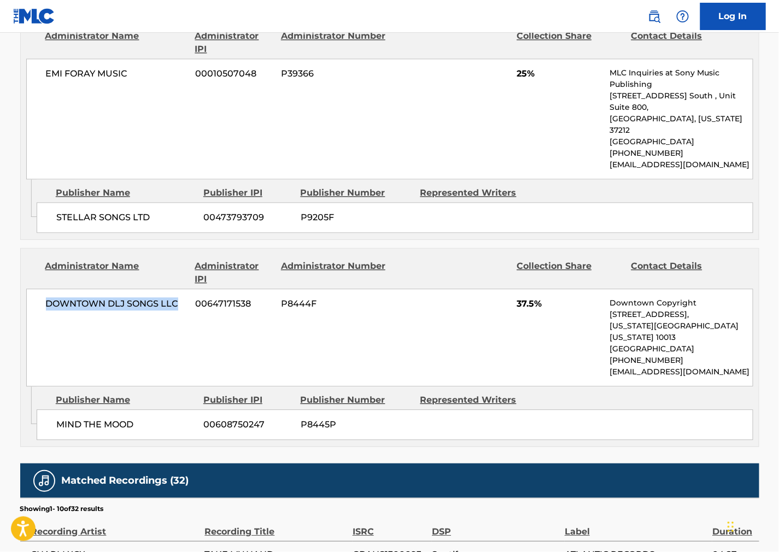
click at [15, 240] on div "< Back to public search results Copy work link TAKE MY HAND Work Detail Member …" at bounding box center [390, 62] width 766 height 1584
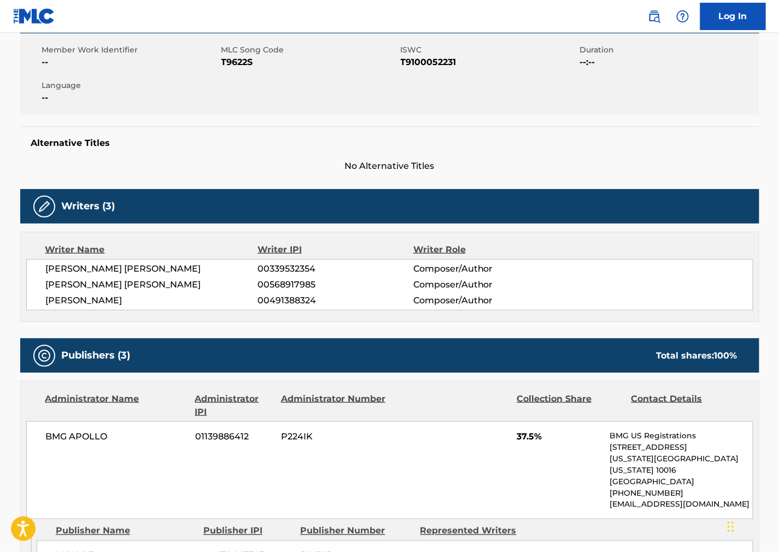
scroll to position [61, 0]
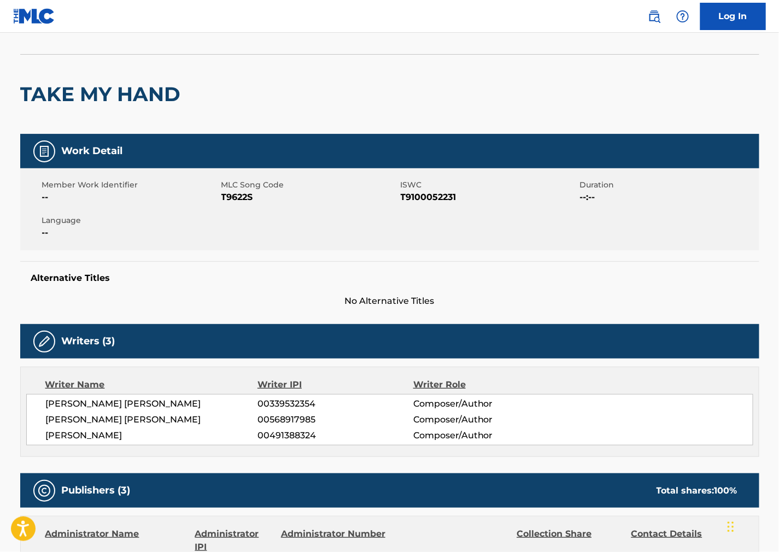
click at [139, 88] on h2 "TAKE MY HAND" at bounding box center [103, 94] width 166 height 25
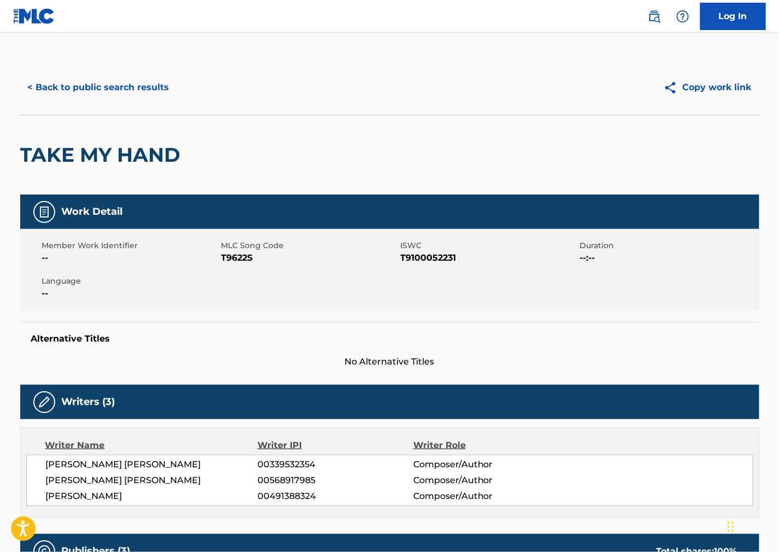
click at [128, 90] on button "< Back to public search results" at bounding box center [98, 87] width 157 height 27
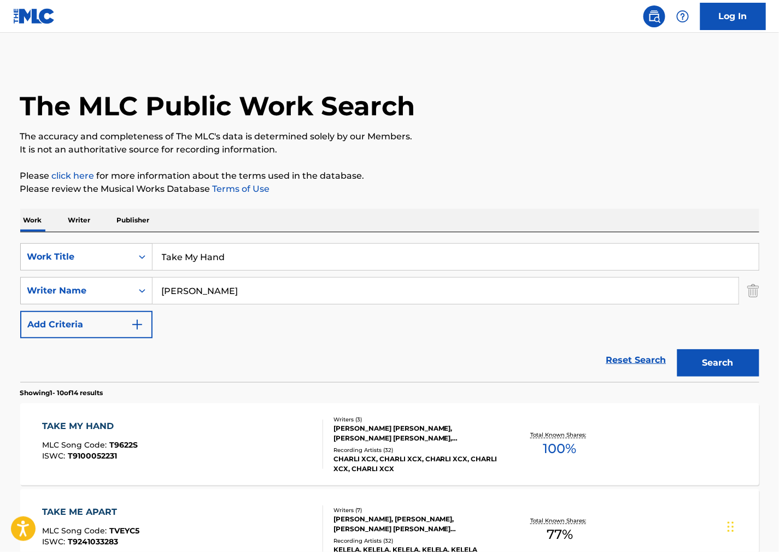
drag, startPoint x: 254, startPoint y: 261, endPoint x: 13, endPoint y: 250, distance: 241.4
paste input "Drunk on the Mic"
type input "Drunk on the Mic"
drag, startPoint x: 545, startPoint y: 297, endPoint x: 133, endPoint y: 285, distance: 412.0
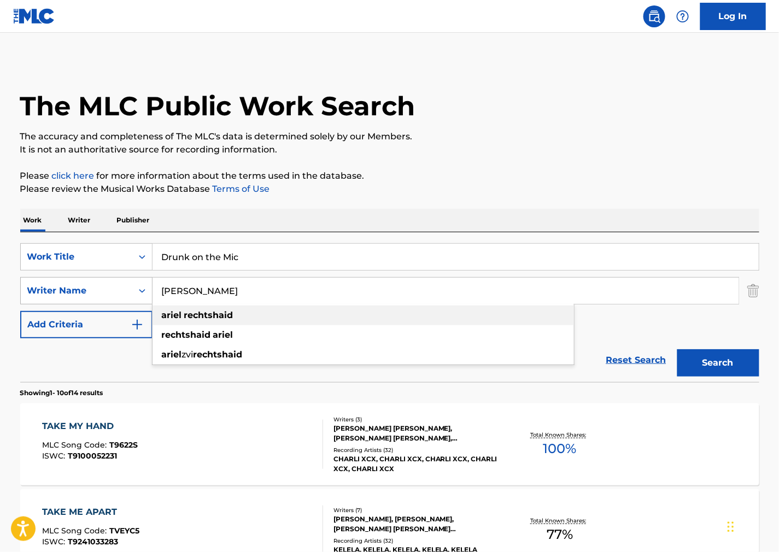
click at [42, 287] on div "SearchWithCriteria235d3650-e04e-4e2c-a4b3-618990f6bd70 Writer Name [PERSON_NAME…" at bounding box center [389, 290] width 739 height 27
paste input "Shiloh"
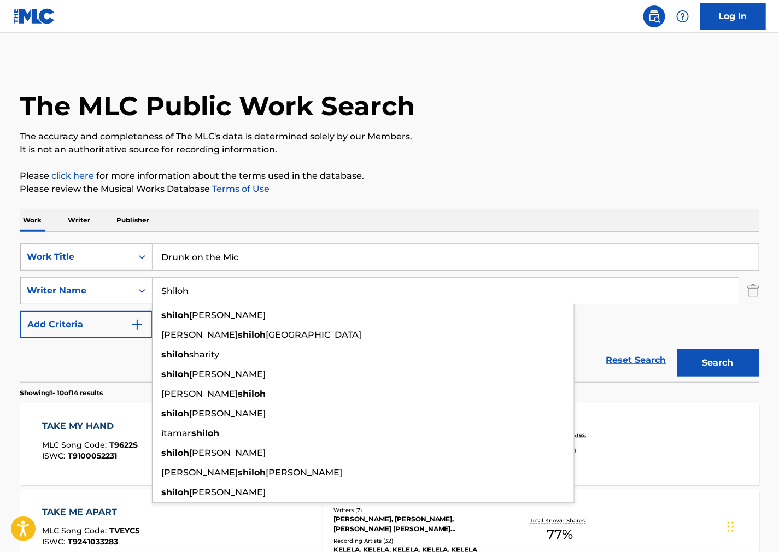
type input "Shiloh"
click at [731, 361] on button "Search" at bounding box center [719, 362] width 82 height 27
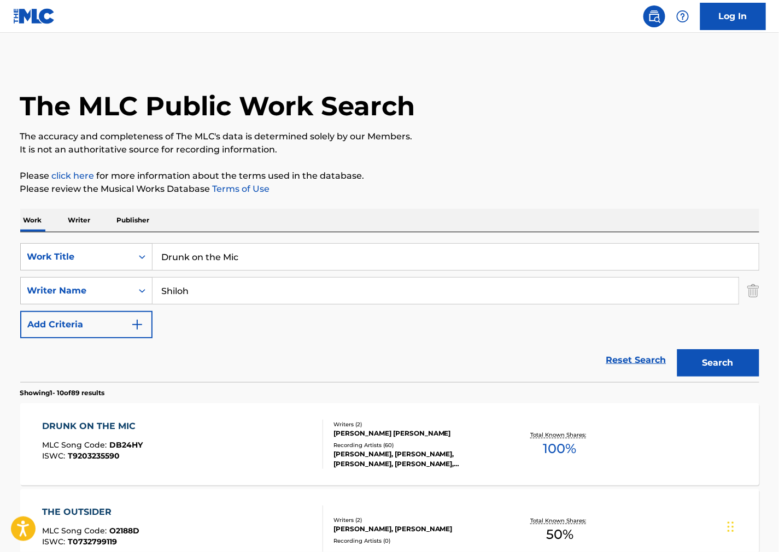
click at [195, 440] on div "DRUNK ON THE MIC MLC Song Code : DB24HY ISWC : T9203235590" at bounding box center [182, 444] width 281 height 49
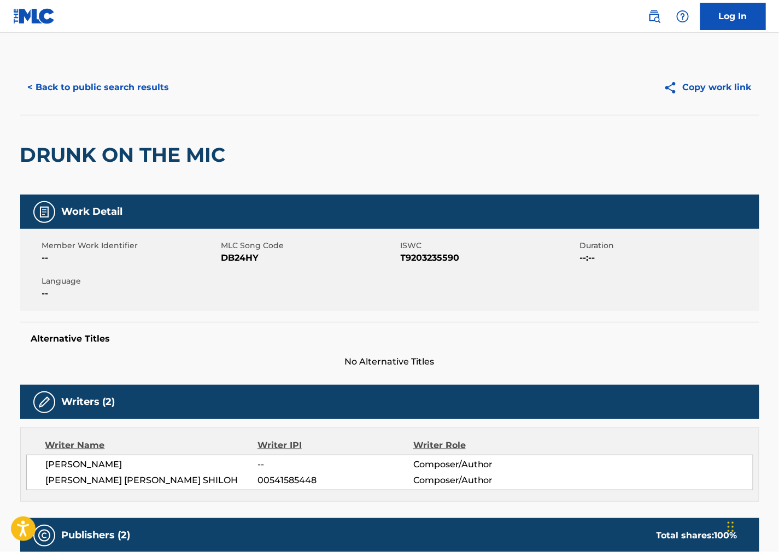
click at [244, 260] on span "DB24HY" at bounding box center [309, 258] width 177 height 13
click at [444, 259] on span "T9203235590" at bounding box center [489, 258] width 177 height 13
click at [511, 305] on div "Member Work Identifier -- MLC Song Code DB24HY ISWC T9203235590 Duration --:-- …" at bounding box center [389, 270] width 739 height 82
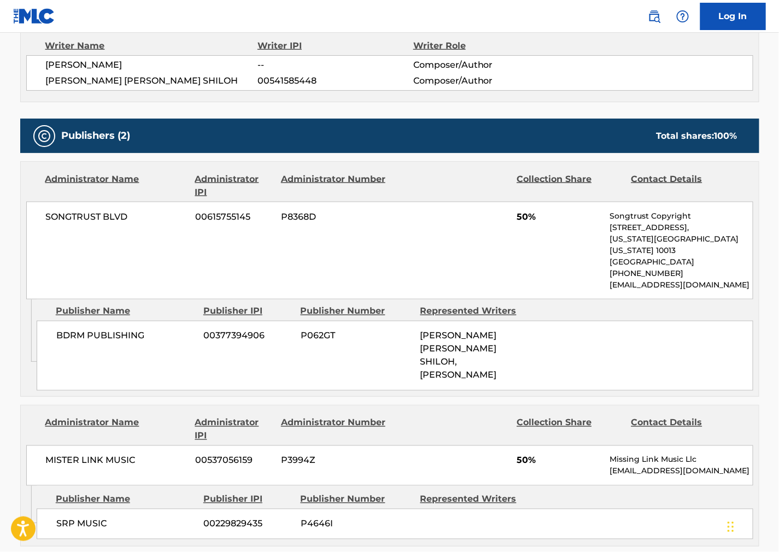
scroll to position [425, 0]
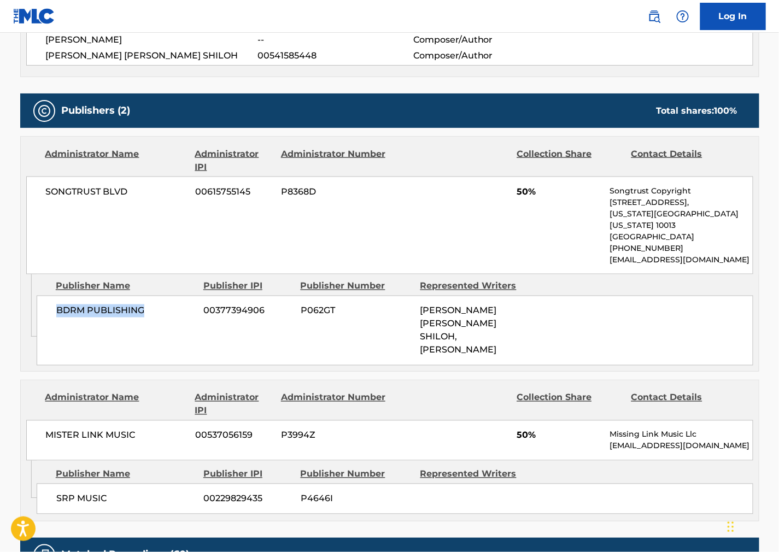
drag, startPoint x: 146, startPoint y: 307, endPoint x: 40, endPoint y: 309, distance: 106.1
click at [40, 309] on div "BDRM PUBLISHING 00377394906 P062GT [PERSON_NAME] [PERSON_NAME] SHILOH, [PERSON_…" at bounding box center [395, 331] width 717 height 70
click at [505, 381] on div "Administrator Name Administrator IPI Administrator Number Collection Share Cont…" at bounding box center [390, 421] width 738 height 80
drag, startPoint x: 144, startPoint y: 199, endPoint x: 42, endPoint y: 205, distance: 102.4
click at [46, 201] on div "SONGTRUST BLVD 00615755145 P8368D 50% Songtrust Copyright [STREET_ADDRESS][US_S…" at bounding box center [389, 226] width 727 height 98
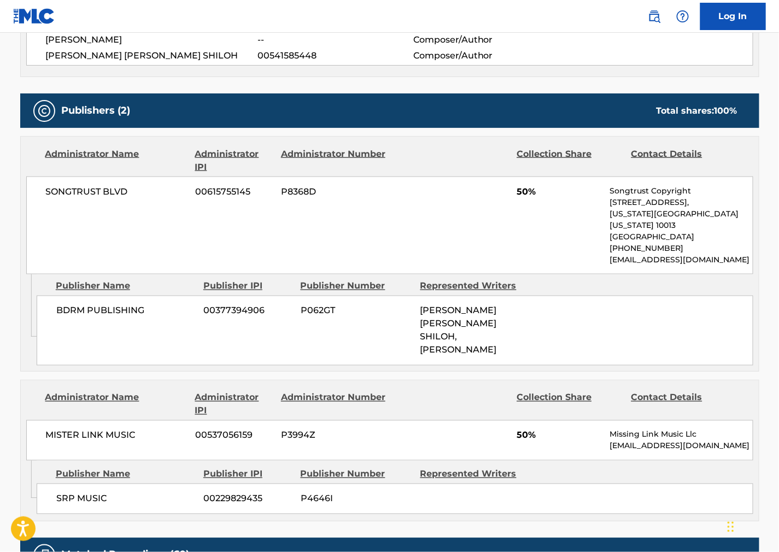
drag, startPoint x: 416, startPoint y: 348, endPoint x: 401, endPoint y: 352, distance: 14.6
click at [416, 349] on div "Publishers (2) Total shares: 100 % Administrator Name Administrator IPI Adminis…" at bounding box center [389, 308] width 739 height 428
drag, startPoint x: 100, startPoint y: 475, endPoint x: 58, endPoint y: 476, distance: 42.1
click at [55, 484] on div "SRP MUSIC 00229829435 P4646I" at bounding box center [395, 499] width 717 height 31
drag, startPoint x: 150, startPoint y: 473, endPoint x: 123, endPoint y: 475, distance: 27.4
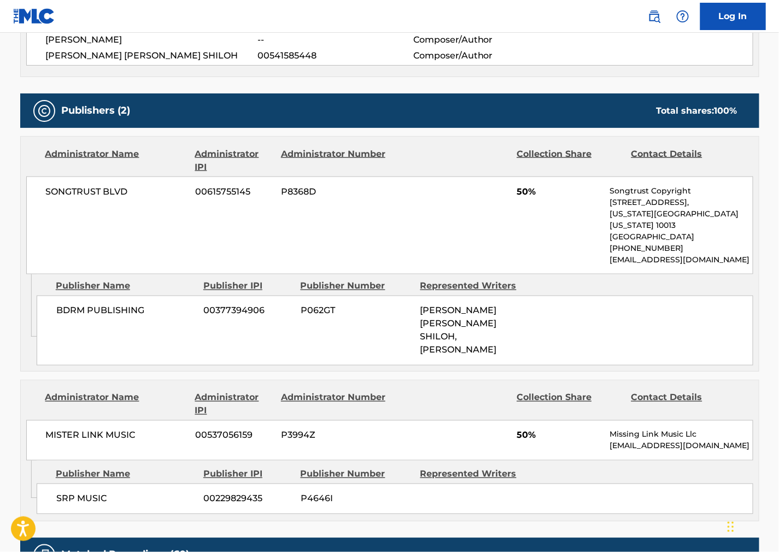
click at [146, 493] on span "SRP MUSIC" at bounding box center [125, 499] width 139 height 13
drag, startPoint x: 98, startPoint y: 477, endPoint x: 51, endPoint y: 474, distance: 47.7
click at [51, 484] on div "SRP MUSIC 00229829435 P4646I" at bounding box center [395, 499] width 717 height 31
click at [552, 392] on div "Collection Share" at bounding box center [570, 405] width 106 height 26
drag, startPoint x: 110, startPoint y: 418, endPoint x: 19, endPoint y: 416, distance: 91.9
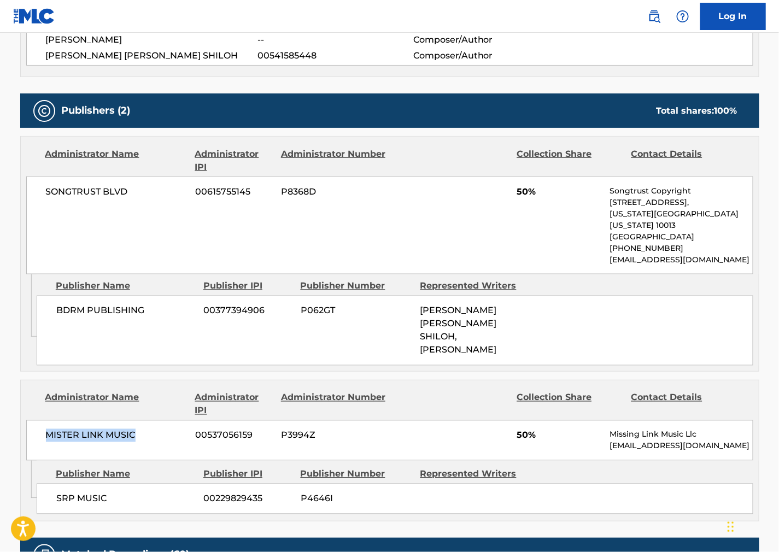
click at [21, 417] on div "Administrator Name Administrator IPI Administrator Number Collection Share Cont…" at bounding box center [390, 421] width 738 height 80
click at [509, 329] on div "[PERSON_NAME] [PERSON_NAME] SHILOH, [PERSON_NAME]" at bounding box center [477, 331] width 112 height 53
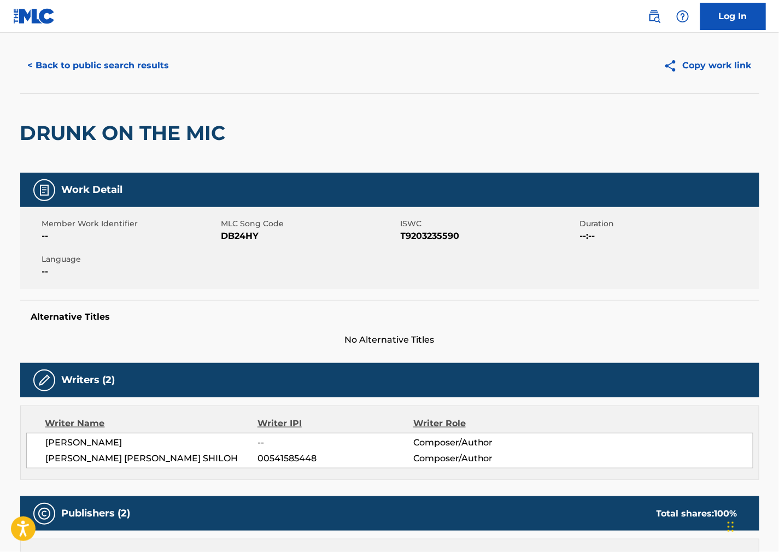
scroll to position [0, 0]
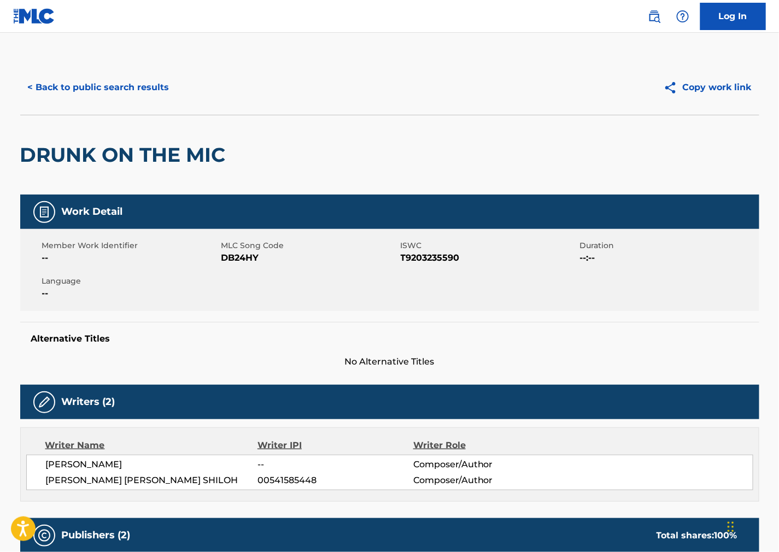
click at [116, 93] on button "< Back to public search results" at bounding box center [98, 87] width 157 height 27
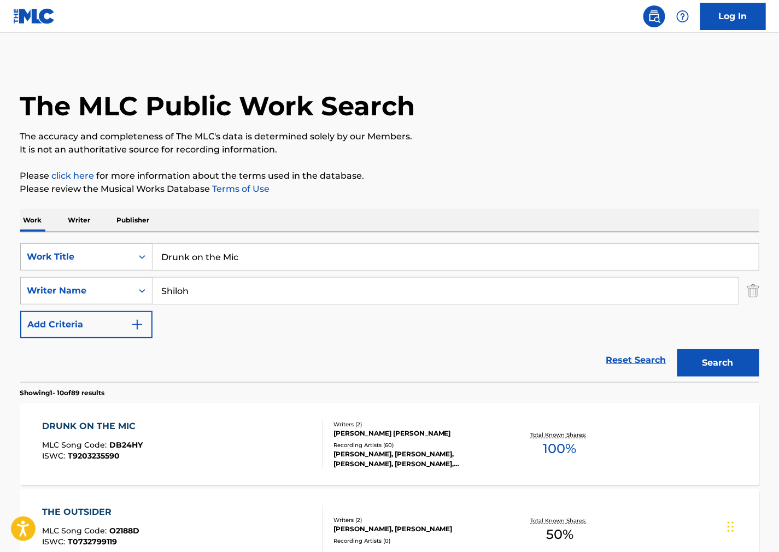
drag, startPoint x: 45, startPoint y: 232, endPoint x: 8, endPoint y: 237, distance: 38.1
click at [28, 232] on div "SearchWithCriteria8fe27c8e-a9f9-4f4f-8624-7883dbb6dc59 Work Title Drunk on the …" at bounding box center [389, 307] width 739 height 150
paste input "Yo Tengo Tu Love"
type input "Yo Tengo Tu Love"
drag, startPoint x: 431, startPoint y: 225, endPoint x: 419, endPoint y: 226, distance: 11.5
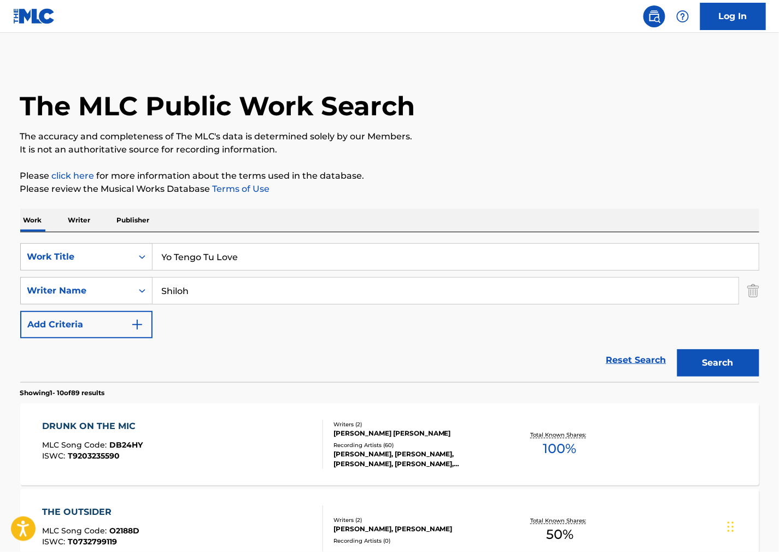
click at [430, 225] on div "Work Writer Publisher" at bounding box center [389, 220] width 739 height 23
drag, startPoint x: 276, startPoint y: 303, endPoint x: 67, endPoint y: 276, distance: 211.2
click at [67, 276] on div "SearchWithCriteria8fe27c8e-a9f9-4f4f-8624-7883dbb6dc59 Work Title Yo Tengo Tu L…" at bounding box center [389, 290] width 739 height 95
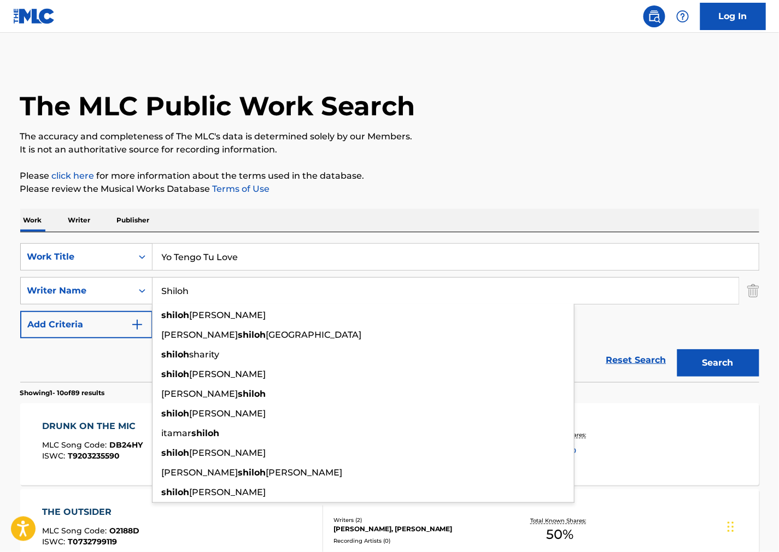
paste input "[PERSON_NAME]"
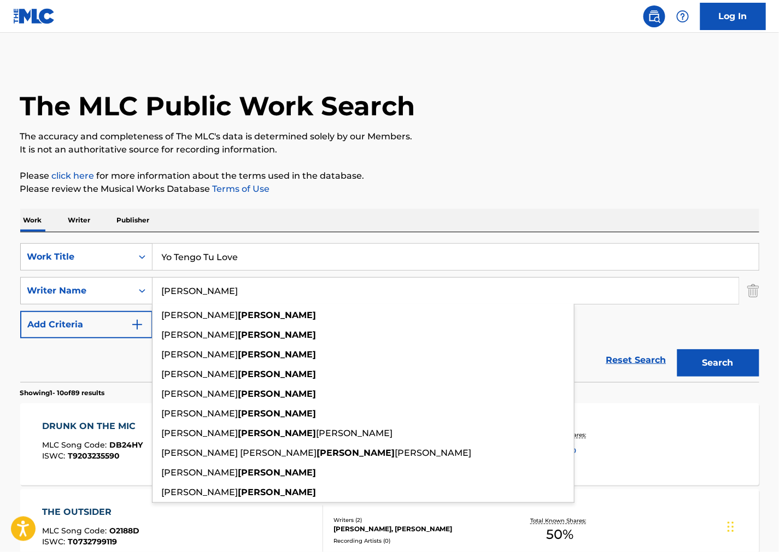
type input "[PERSON_NAME]"
click at [704, 346] on div "Search" at bounding box center [716, 361] width 88 height 44
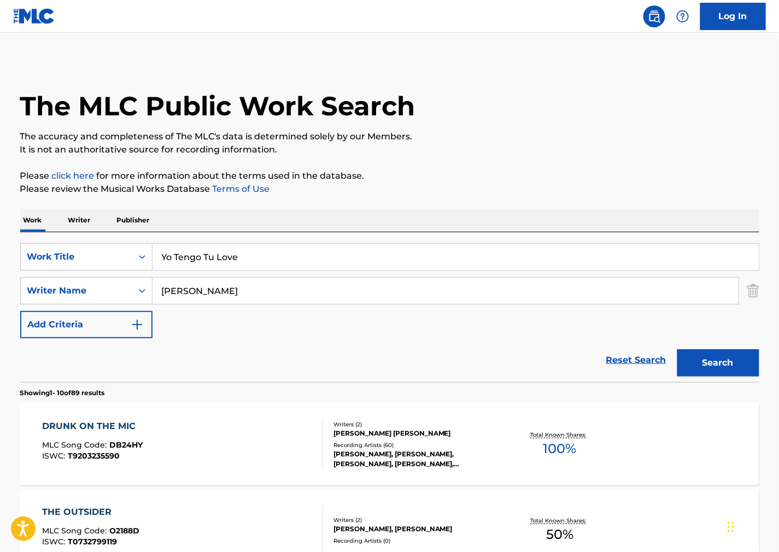
click at [707, 356] on button "Search" at bounding box center [719, 362] width 82 height 27
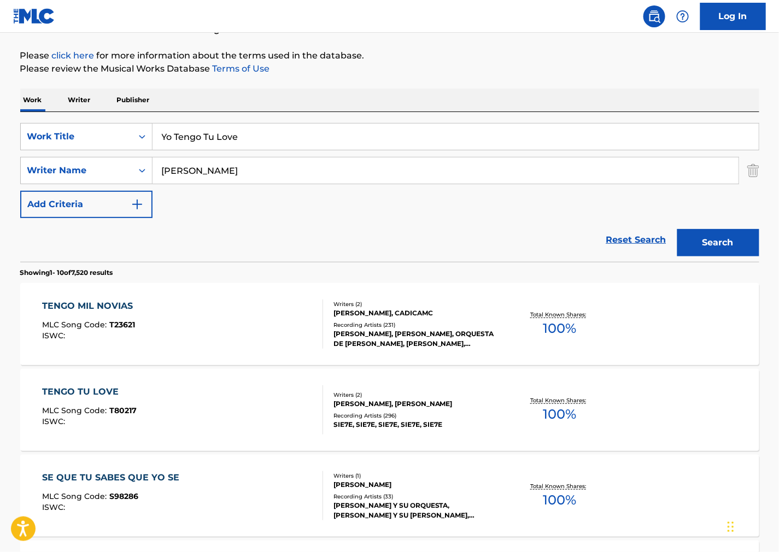
scroll to position [121, 0]
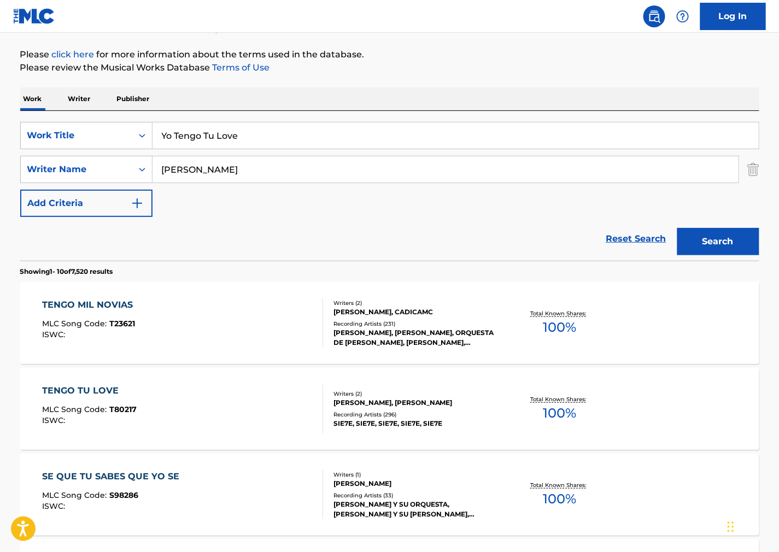
click at [291, 404] on div "TENGO TU LOVE MLC Song Code : T80217 ISWC :" at bounding box center [182, 408] width 281 height 49
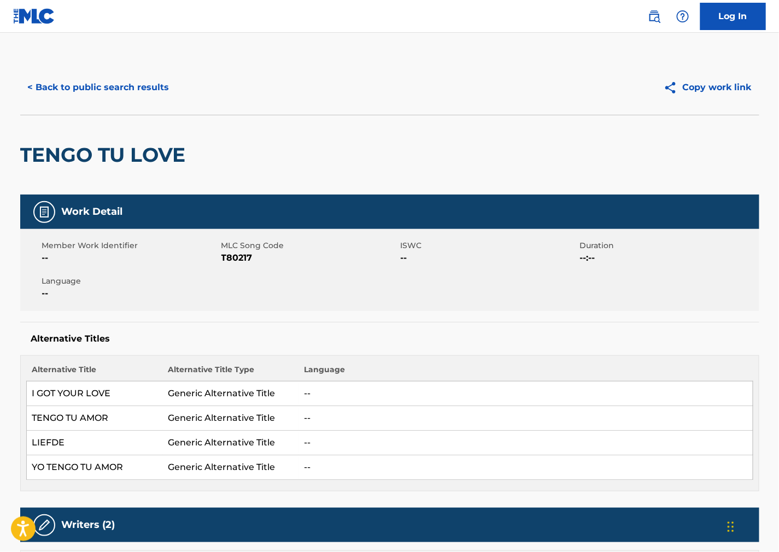
click at [235, 261] on span "T80217" at bounding box center [309, 258] width 177 height 13
click at [496, 301] on div "Member Work Identifier -- MLC Song Code T80217 ISWC -- Duration --:-- Language …" at bounding box center [389, 270] width 739 height 82
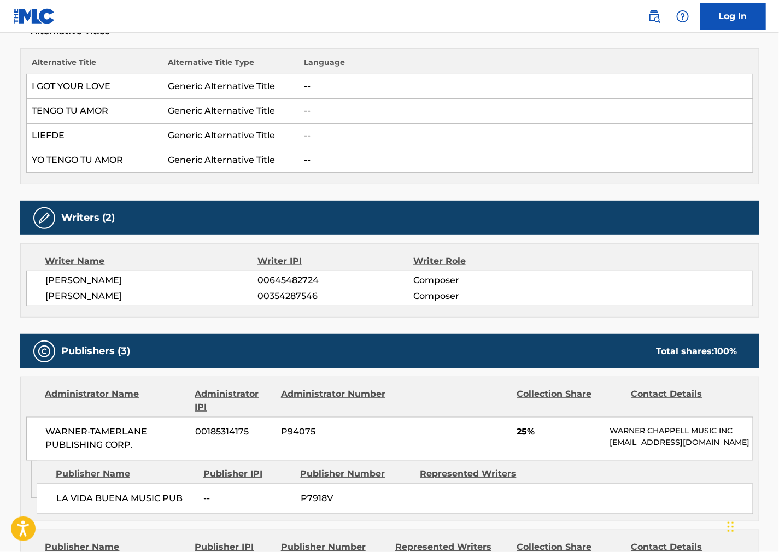
scroll to position [486, 0]
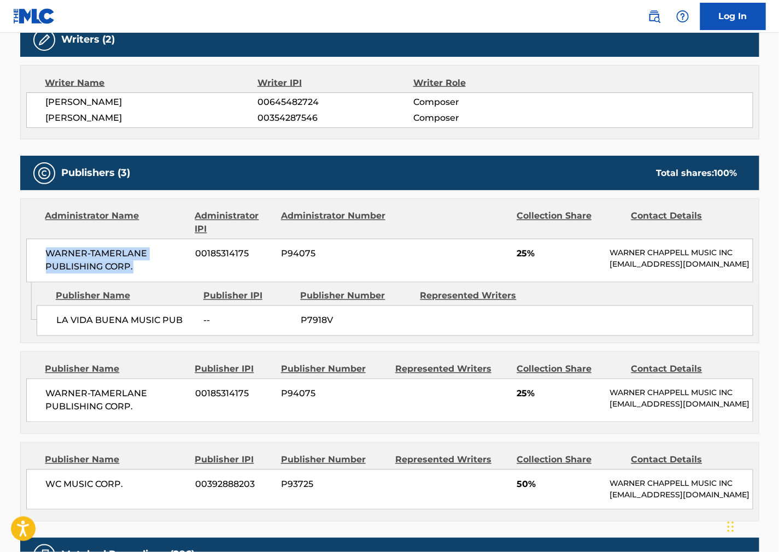
drag, startPoint x: 145, startPoint y: 267, endPoint x: 24, endPoint y: 252, distance: 122.9
click at [24, 252] on div "Administrator Name Administrator IPI Administrator Number Collection Share Cont…" at bounding box center [390, 241] width 738 height 84
click at [509, 312] on div "Publisher Name Publisher IPI Publisher Number Represented Writers LA VIDA BUENA…" at bounding box center [398, 310] width 722 height 55
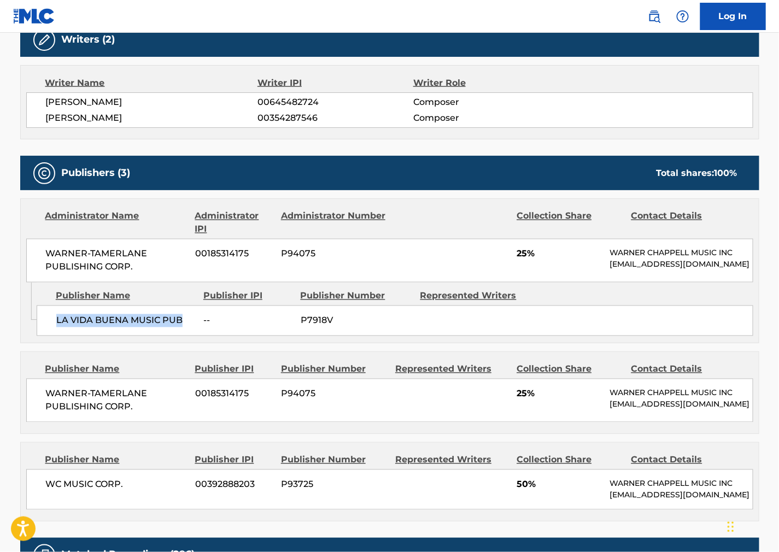
drag, startPoint x: 190, startPoint y: 325, endPoint x: 56, endPoint y: 331, distance: 134.7
click at [56, 331] on div "LA VIDA BUENA MUSIC PUB -- P7918V" at bounding box center [395, 321] width 717 height 31
click at [409, 354] on div "Publishers (3) Total shares: 100 % Administrator Name Administrator IPI Adminis…" at bounding box center [389, 339] width 739 height 366
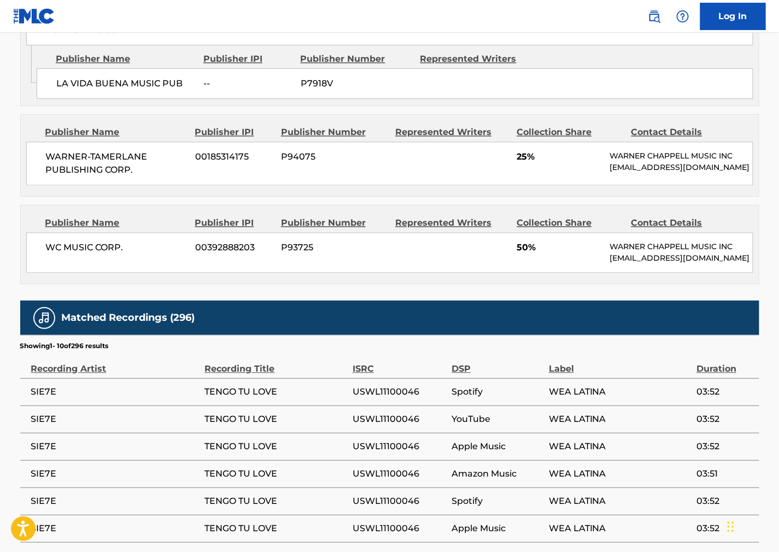
scroll to position [729, 0]
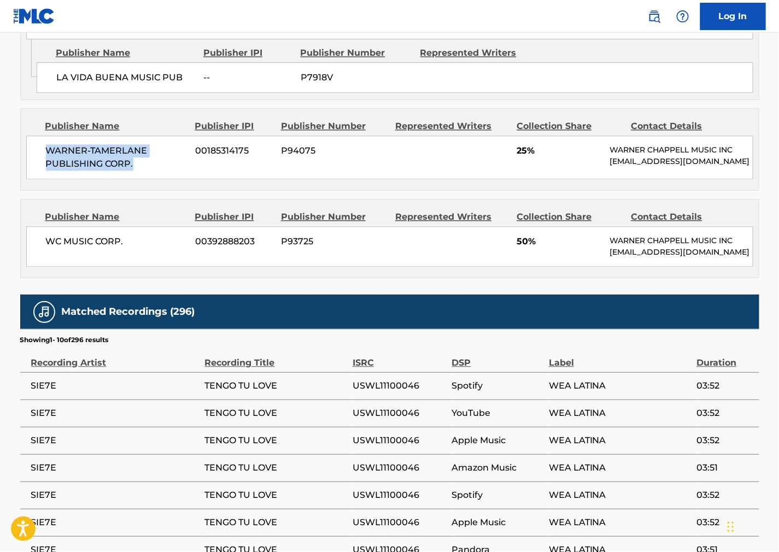
drag, startPoint x: 139, startPoint y: 188, endPoint x: 23, endPoint y: 156, distance: 120.9
click at [23, 156] on div "Publisher Name Publisher IPI Publisher Number Represented Writers Collection Sh…" at bounding box center [390, 149] width 738 height 81
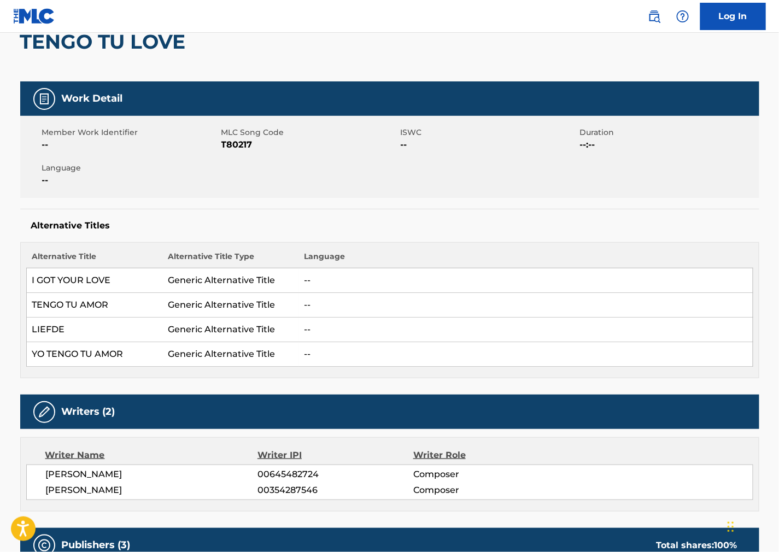
scroll to position [0, 0]
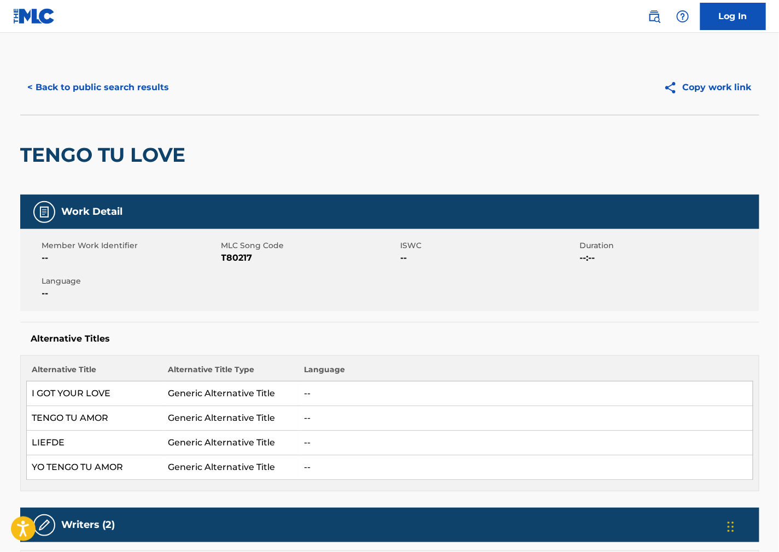
click at [111, 83] on button "< Back to public search results" at bounding box center [98, 87] width 157 height 27
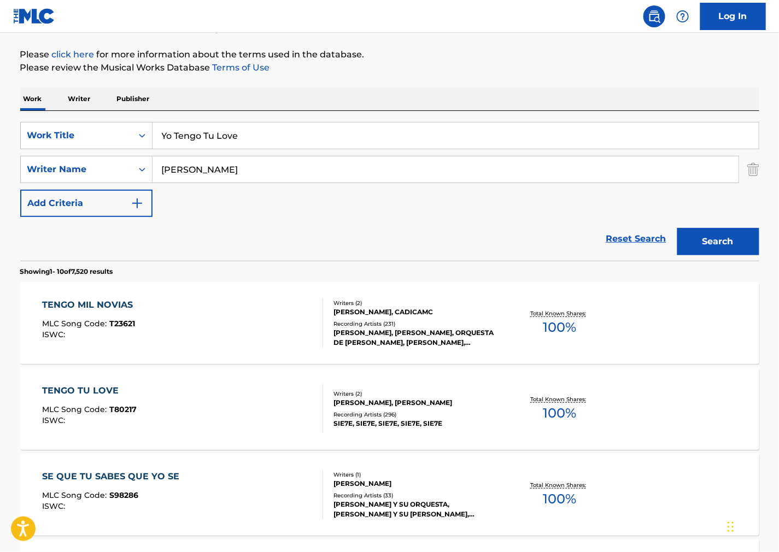
drag, startPoint x: 86, startPoint y: 127, endPoint x: -5, endPoint y: 137, distance: 91.9
click at [0, 137] on html "Accessibility Screen-Reader Guide, Feedback, and Issue Reporting | New window L…" at bounding box center [389, 155] width 779 height 552
paste input "Hello My Baby"
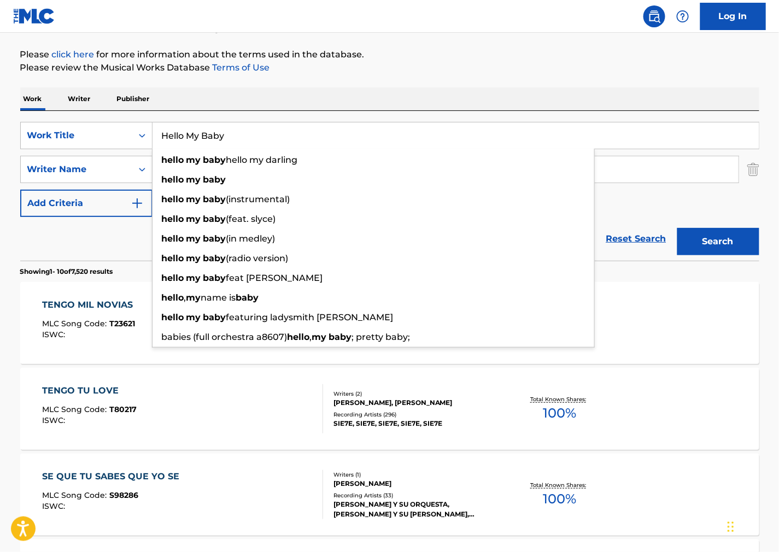
type input "Hello My Baby"
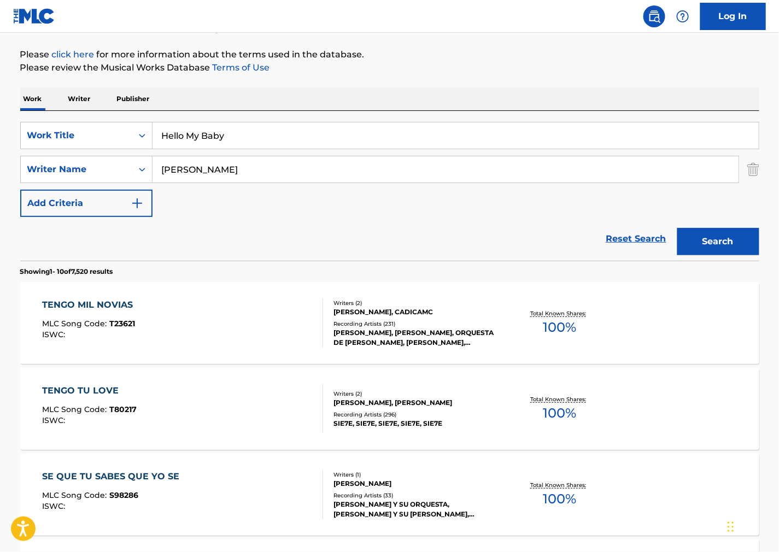
click at [440, 237] on div "Reset Search Search" at bounding box center [389, 239] width 739 height 44
drag, startPoint x: 125, startPoint y: 172, endPoint x: 487, endPoint y: 182, distance: 362.8
click at [3, 171] on main "The MLC Public Work Search The accuracy and completeness of The MLC's data is d…" at bounding box center [389, 554] width 779 height 1287
paste input "[PERSON_NAME]"
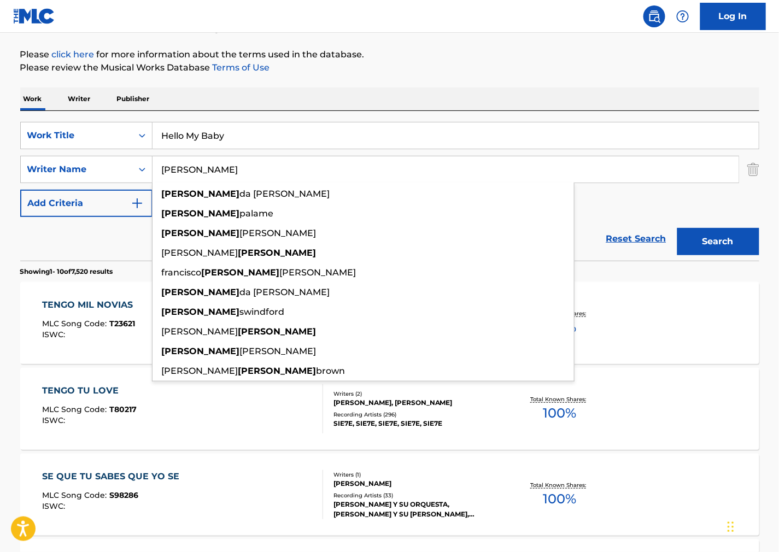
type input "[PERSON_NAME]"
click at [692, 242] on button "Search" at bounding box center [719, 241] width 82 height 27
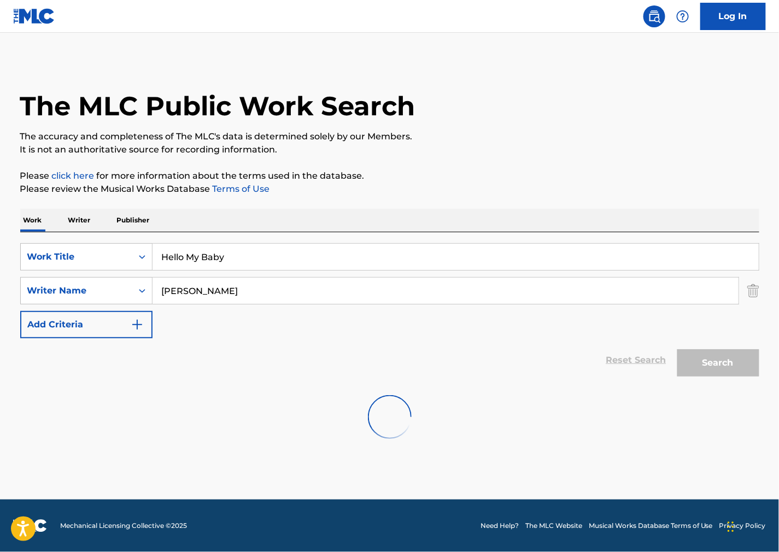
scroll to position [0, 0]
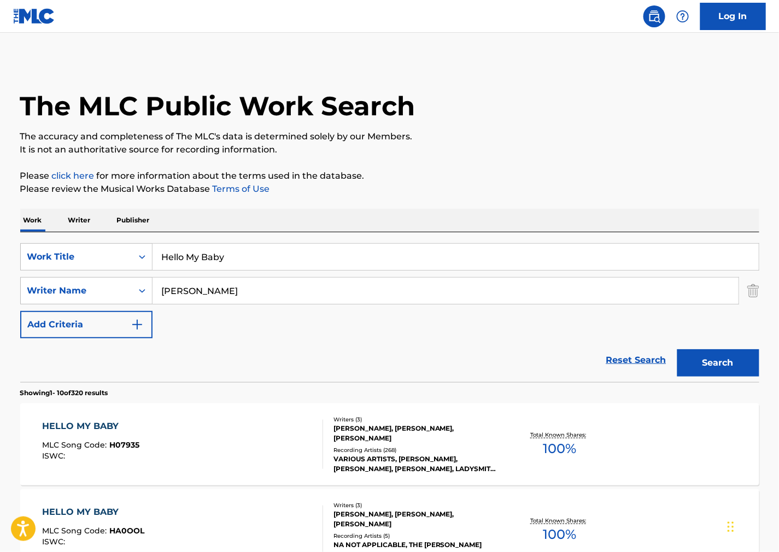
click at [513, 99] on div "The MLC Public Work Search" at bounding box center [389, 100] width 739 height 80
click at [219, 438] on div "HELLO MY BABY MLC Song Code : H07935 ISWC :" at bounding box center [182, 444] width 281 height 49
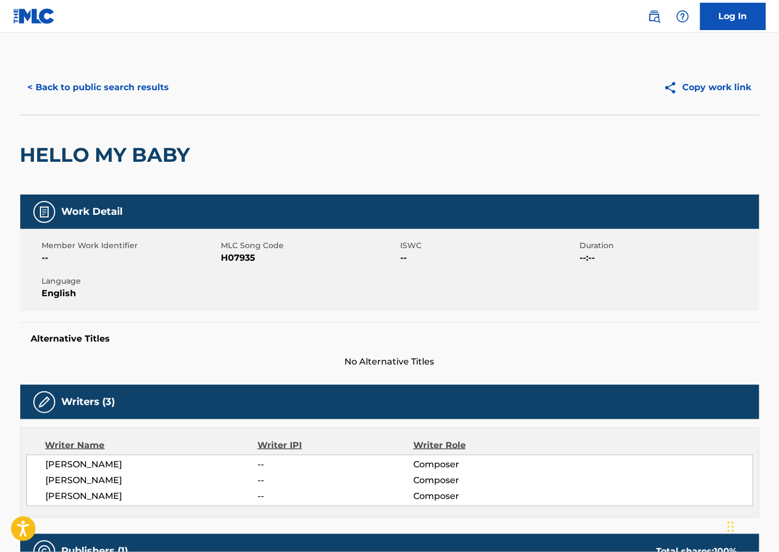
click at [233, 265] on div "Member Work Identifier -- MLC Song Code H07935 ISWC -- Duration --:-- Language …" at bounding box center [389, 270] width 739 height 82
click at [237, 255] on span "H07935" at bounding box center [309, 258] width 177 height 13
click at [235, 255] on span "H07935" at bounding box center [309, 258] width 177 height 13
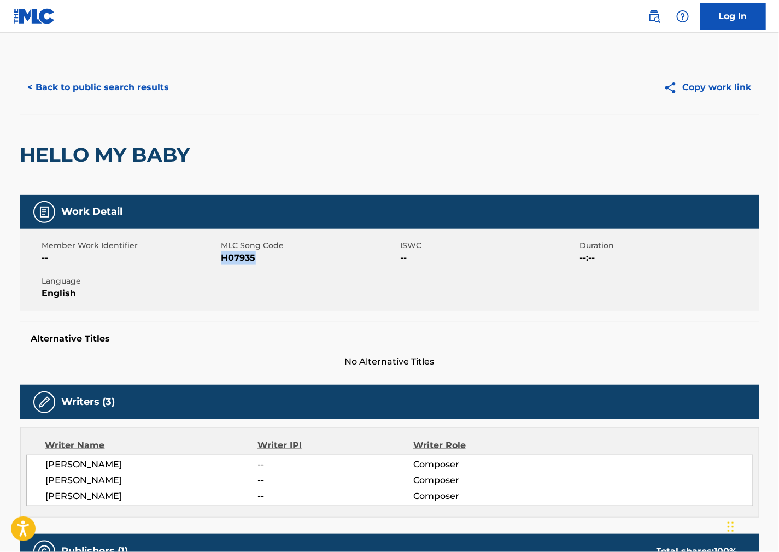
click at [504, 324] on div "Alternative Titles No Alternative Titles" at bounding box center [389, 345] width 739 height 46
drag, startPoint x: 126, startPoint y: 496, endPoint x: 43, endPoint y: 500, distance: 83.3
click at [43, 500] on div "[PERSON_NAME] -- Composer [PERSON_NAME] -- Composer [PERSON_NAME] -- Composer" at bounding box center [389, 480] width 727 height 51
drag, startPoint x: 494, startPoint y: 271, endPoint x: 343, endPoint y: 309, distance: 155.6
click at [494, 271] on div "Member Work Identifier -- MLC Song Code H07935 ISWC -- Duration --:-- Language …" at bounding box center [389, 270] width 739 height 82
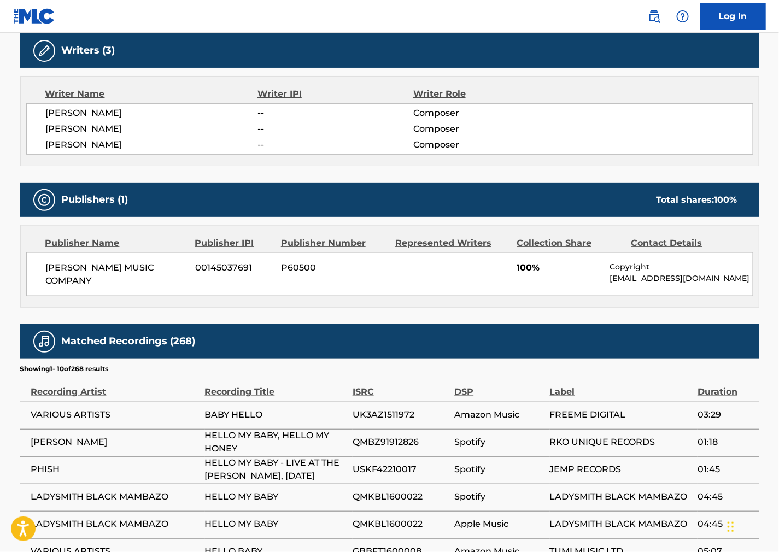
scroll to position [364, 0]
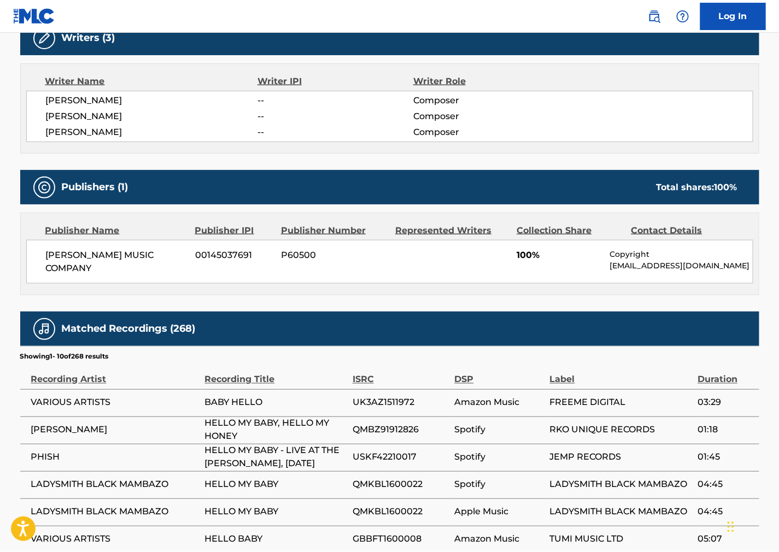
drag, startPoint x: 108, startPoint y: 275, endPoint x: 1, endPoint y: 275, distance: 106.6
click at [44, 249] on div "[PERSON_NAME] MUSIC COMPANY 00145037691 P60500 100% Copyright [EMAIL_ADDRESS][D…" at bounding box center [389, 262] width 727 height 44
